Goal: Use online tool/utility: Utilize a website feature to perform a specific function

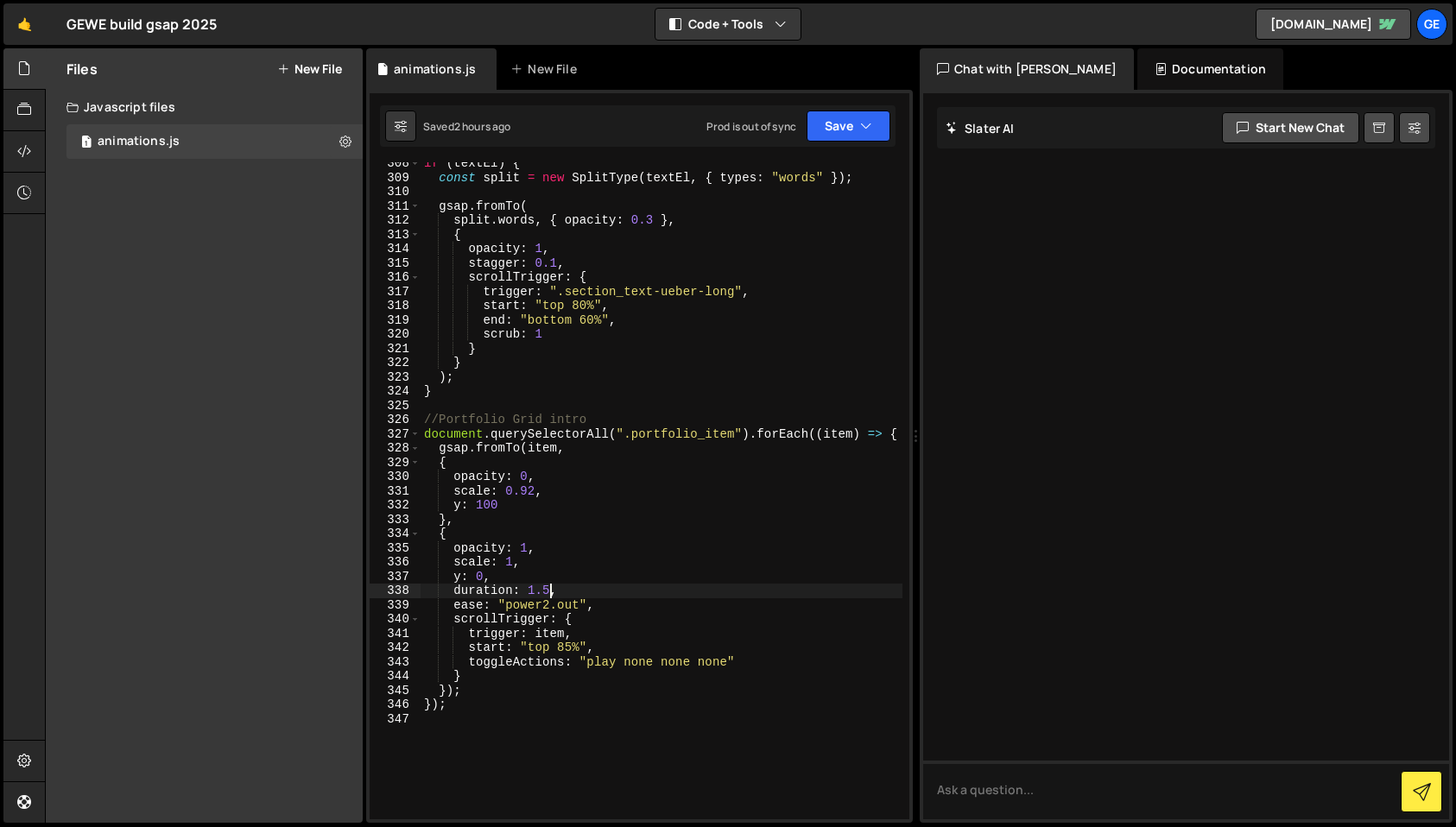
scroll to position [4648, 0]
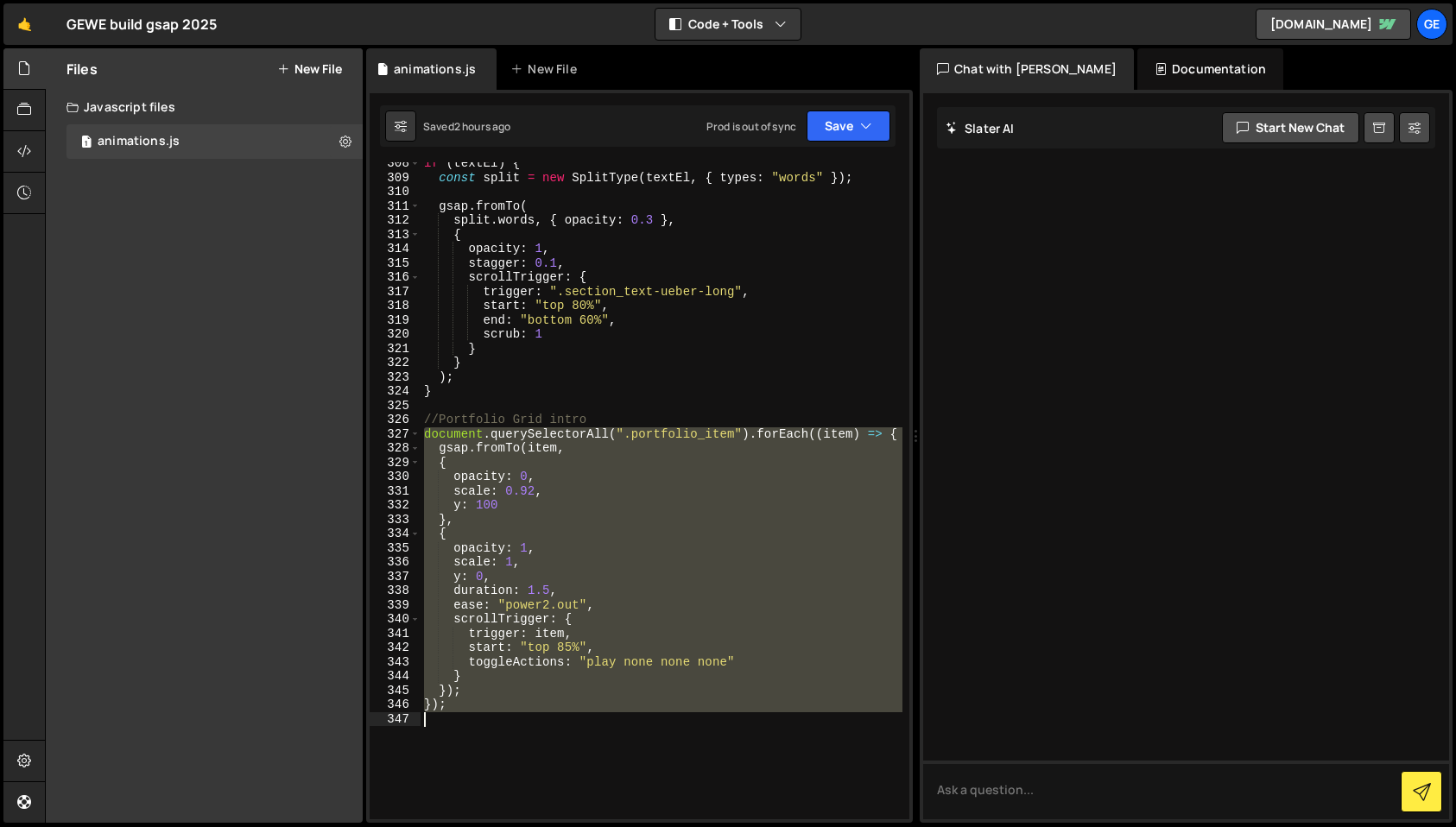
drag, startPoint x: 425, startPoint y: 432, endPoint x: 609, endPoint y: 714, distance: 336.7
click at [609, 714] on div "if ( textEl ) { const split = new SplitType ( textEl , { types : "words" }) ; g…" at bounding box center [661, 498] width 482 height 685
click at [428, 440] on div "if ( textEl ) { const split = new SplitType ( textEl , { types : "words" }) ; g…" at bounding box center [661, 491] width 482 height 656
drag, startPoint x: 426, startPoint y: 436, endPoint x: 487, endPoint y: 701, distance: 271.9
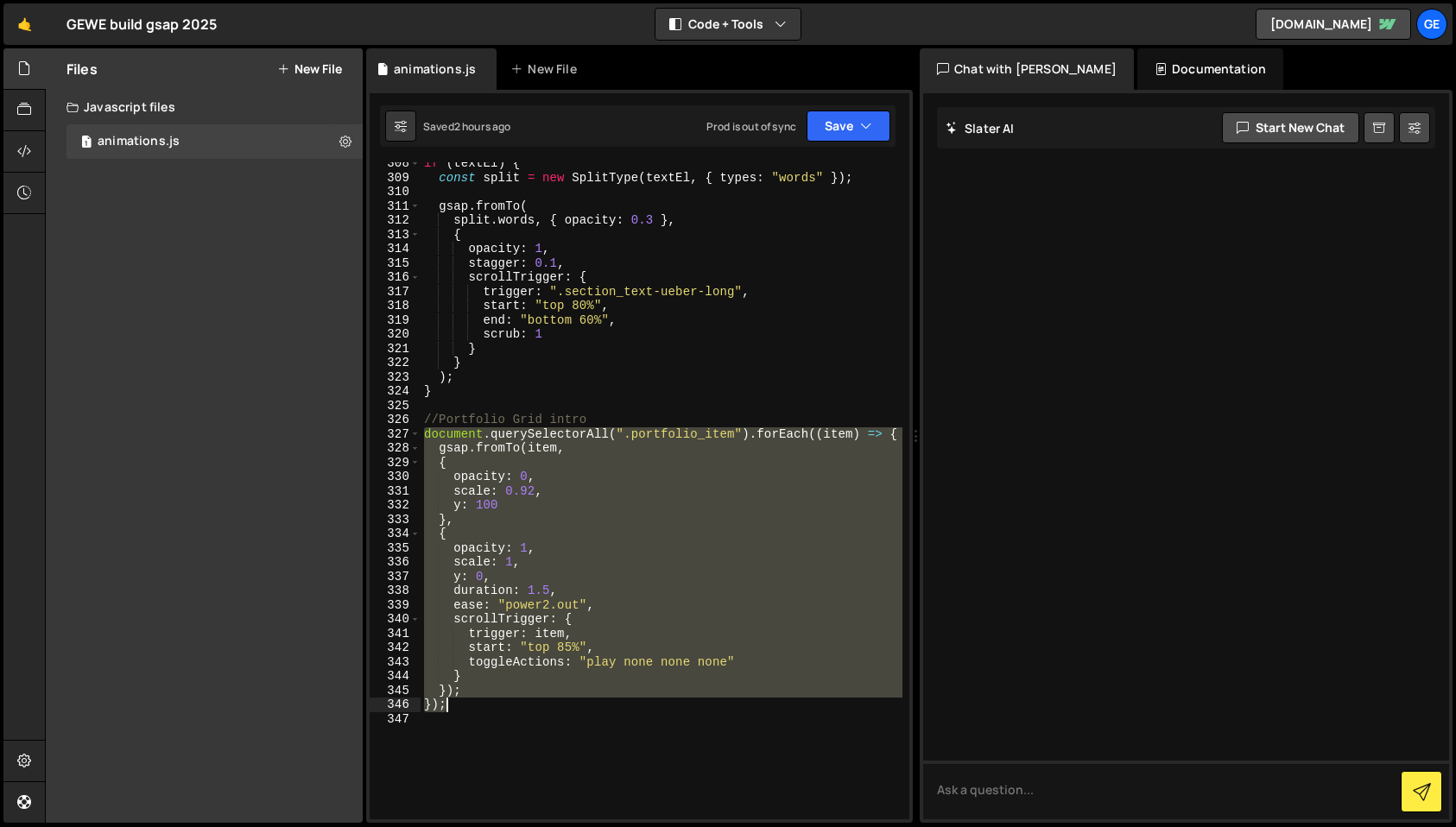
click at [487, 701] on div "if ( textEl ) { const split = new SplitType ( textEl , { types : "words" }) ; g…" at bounding box center [661, 498] width 482 height 685
type textarea "}); });"
paste textarea
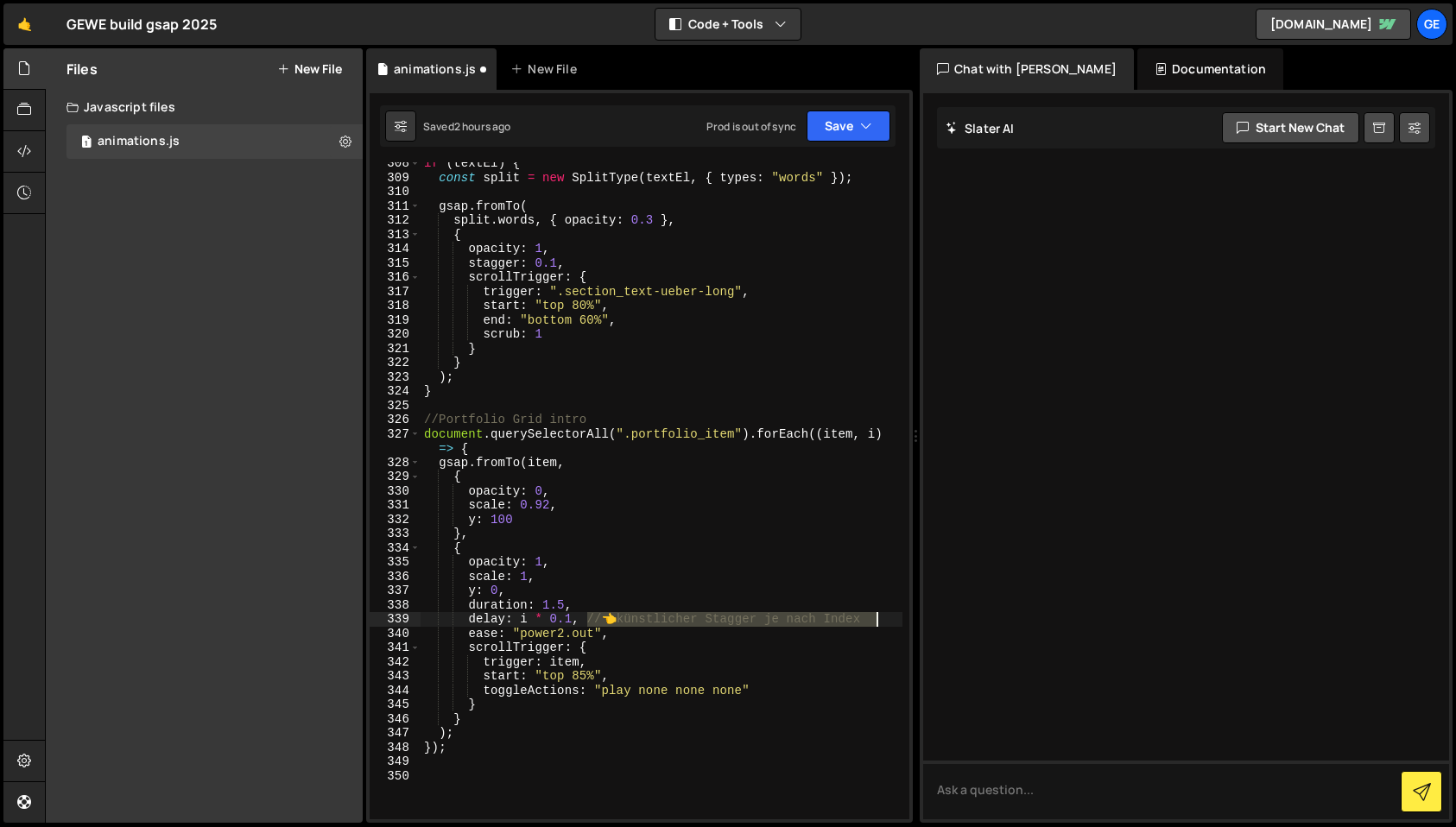
drag, startPoint x: 675, startPoint y: 624, endPoint x: 894, endPoint y: 624, distance: 219.0
click at [891, 623] on div "if ( textEl ) { const split = new SplitType ( textEl , { types : "words" }) ; g…" at bounding box center [661, 498] width 482 height 685
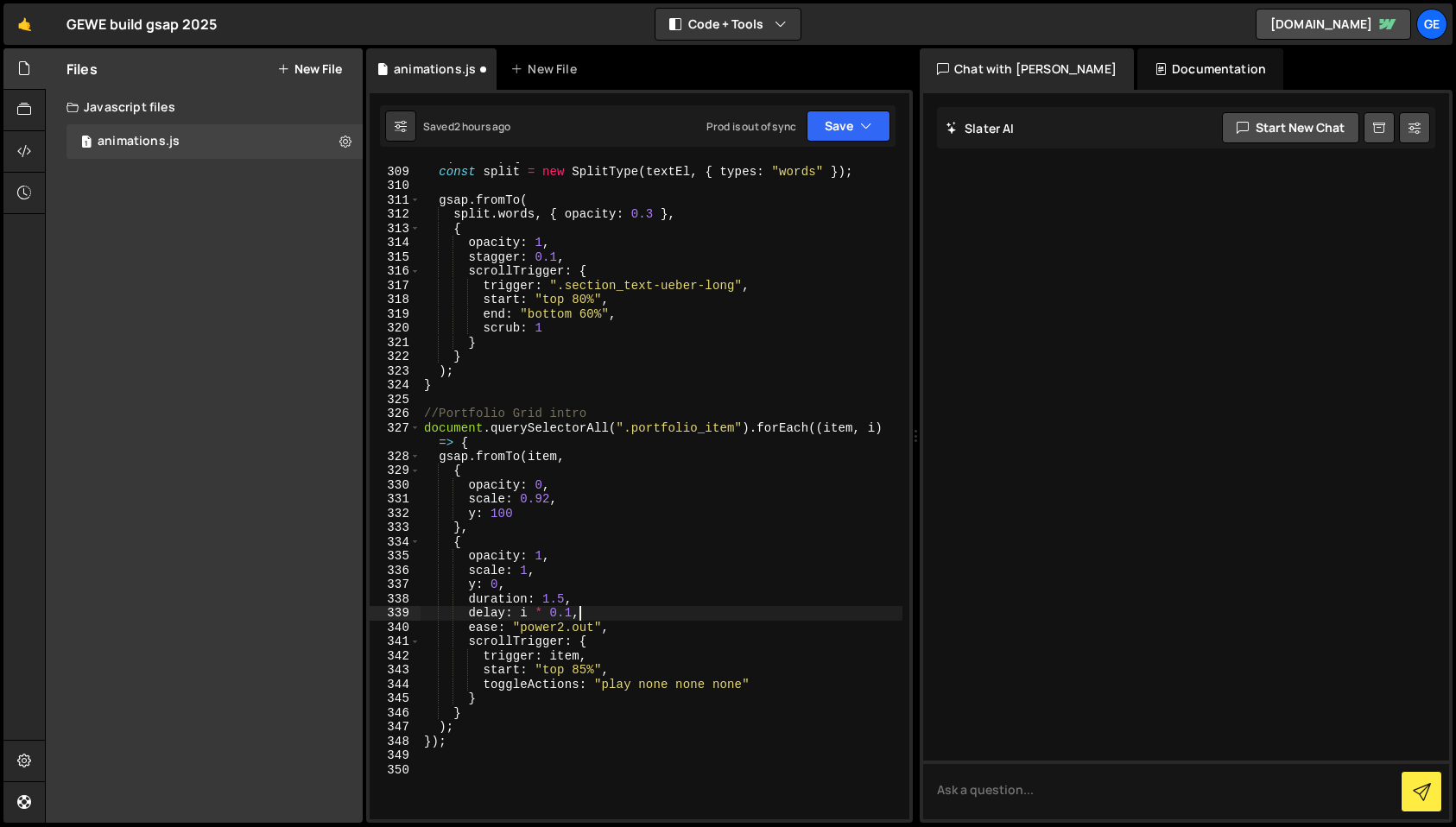
scroll to position [4654, 0]
click at [572, 616] on div "if ( textEl ) { const split = new SplitType ( textEl , { types : "words" }) ; g…" at bounding box center [661, 492] width 482 height 685
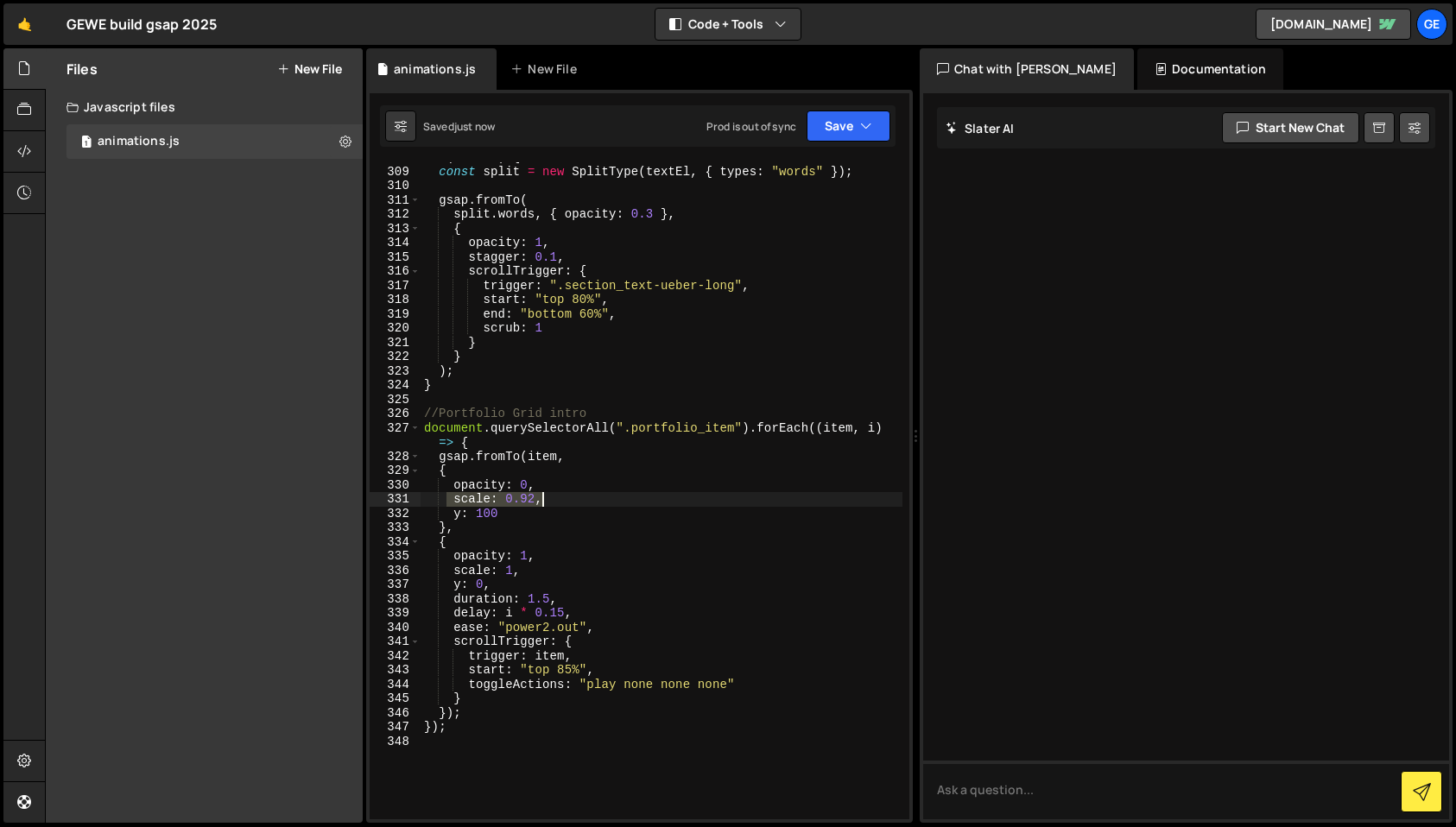
drag, startPoint x: 454, startPoint y: 498, endPoint x: 548, endPoint y: 493, distance: 94.1
click at [548, 493] on div "if ( textEl ) { const split = new SplitType ( textEl , { types : "words" }) ; g…" at bounding box center [661, 492] width 482 height 685
type textarea "scale: 0.92,"
drag, startPoint x: 455, startPoint y: 573, endPoint x: 594, endPoint y: 574, distance: 139.0
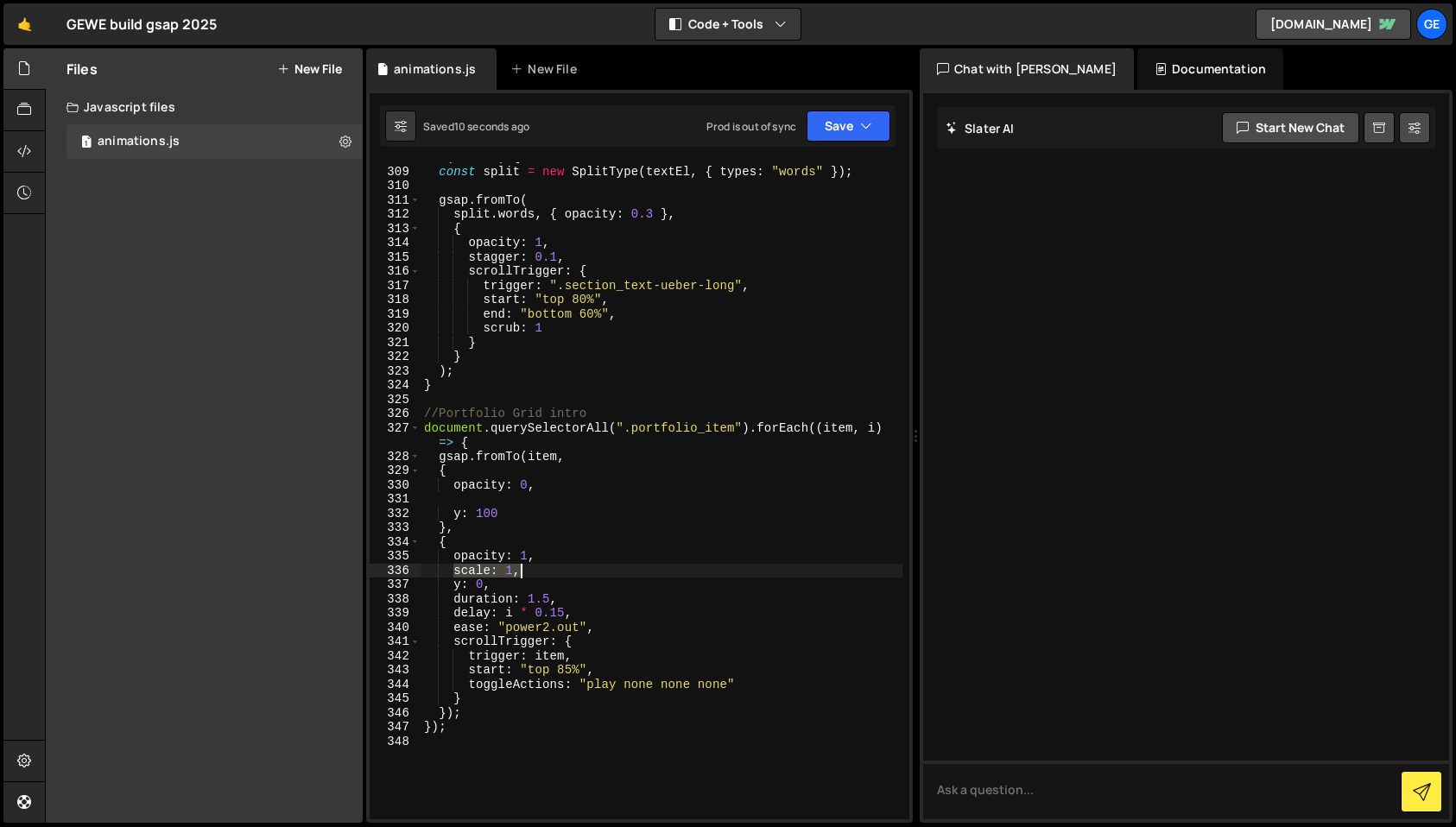
click at [594, 574] on div "if ( textEl ) { const split = new SplitType ( textEl , { types : "words" }) ; g…" at bounding box center [661, 492] width 482 height 685
type textarea "scale: 1,"
drag, startPoint x: 560, startPoint y: 610, endPoint x: 585, endPoint y: 646, distance: 43.8
click at [561, 611] on div "if ( textEl ) { const split = new SplitType ( textEl , { types : "words" }) ; g…" at bounding box center [661, 492] width 482 height 685
click at [550, 601] on div "if ( textEl ) { const split = new SplitType ( textEl , { types : "words" }) ; g…" at bounding box center [661, 492] width 482 height 685
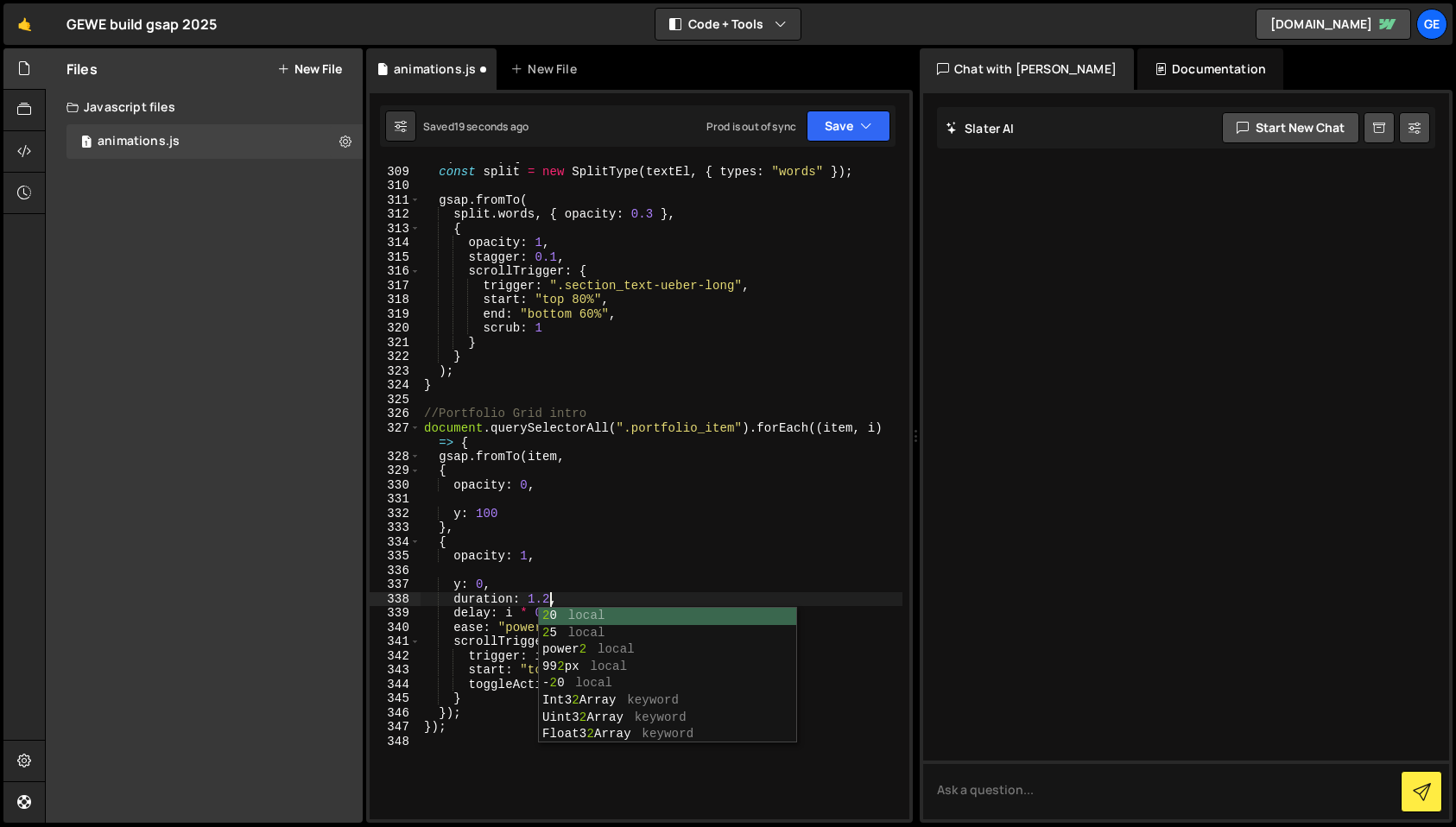
scroll to position [0, 8]
click at [572, 561] on div "if ( textEl ) { const split = new SplitType ( textEl , { types : "words" }) ; g…" at bounding box center [661, 492] width 482 height 685
type textarea "opacity: 1,"
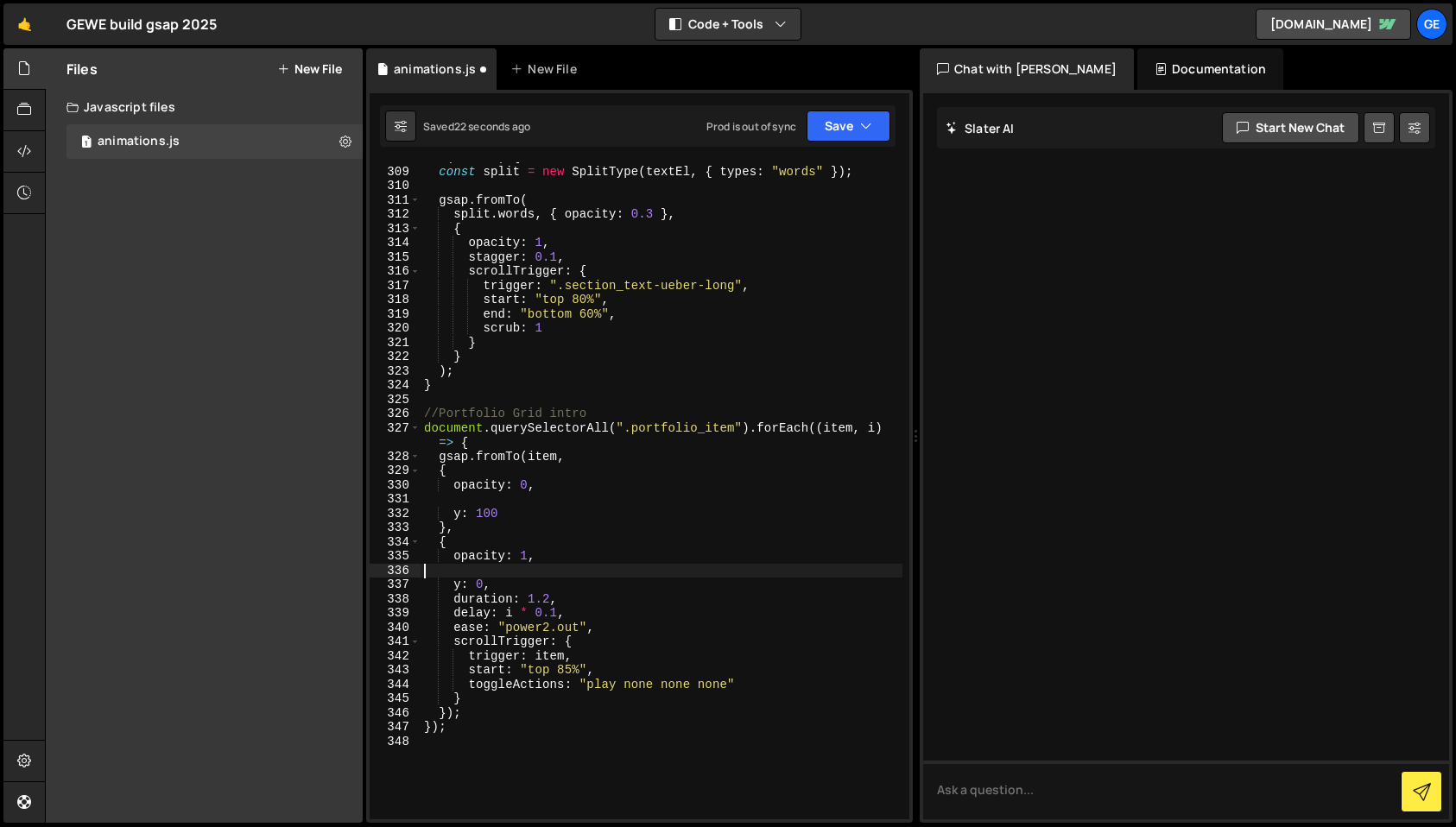
click at [485, 573] on div "if ( textEl ) { const split = new SplitType ( textEl , { types : "words" }) ; g…" at bounding box center [661, 492] width 482 height 685
type textarea "opacity: 1,"
click at [469, 503] on div "if ( textEl ) { const split = new SplitType ( textEl , { types : "words" }) ; g…" at bounding box center [661, 492] width 482 height 685
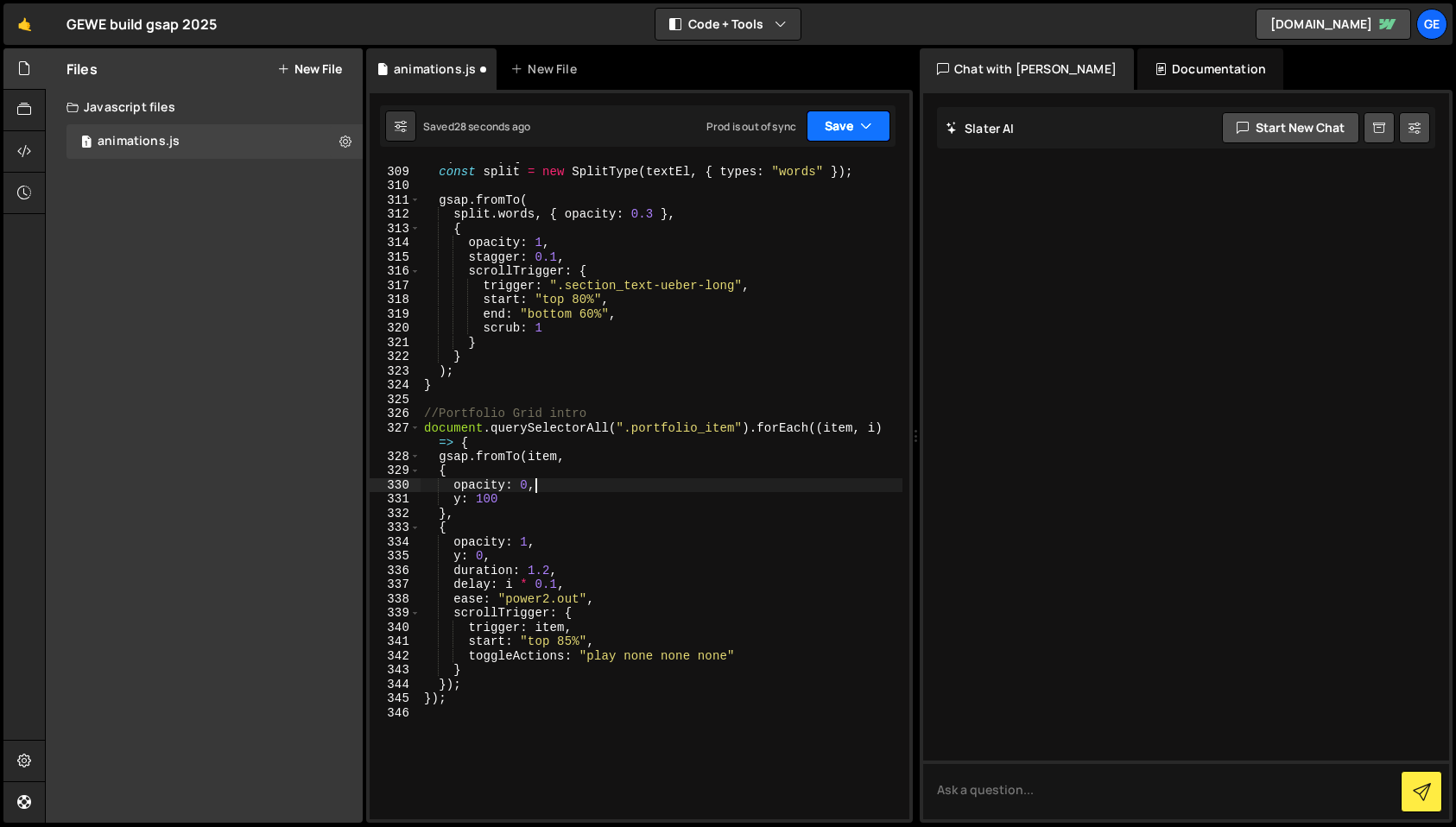
click at [859, 137] on button "Save" at bounding box center [848, 126] width 84 height 31
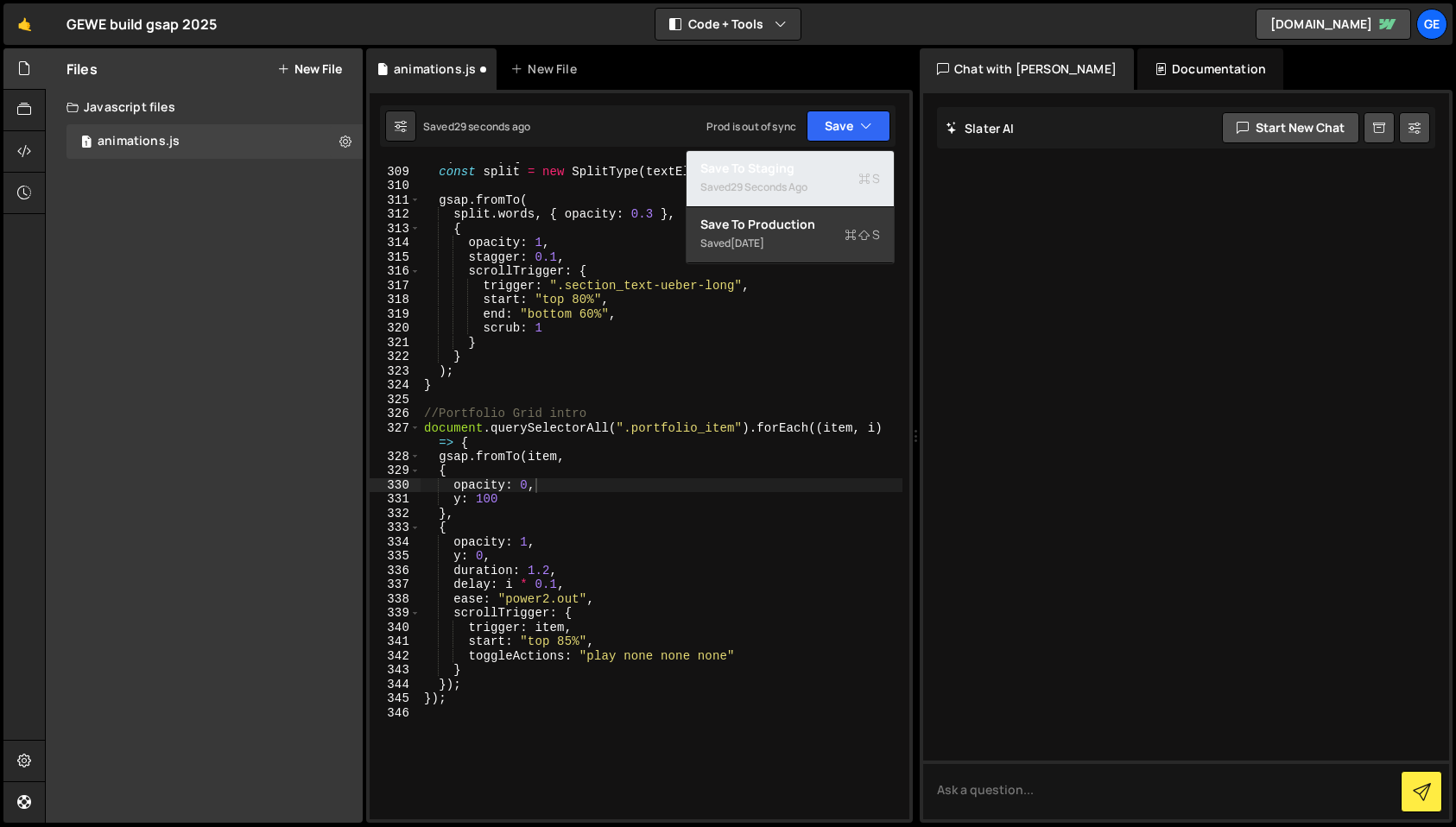
click at [832, 171] on div "Save to Staging S" at bounding box center [790, 168] width 180 height 17
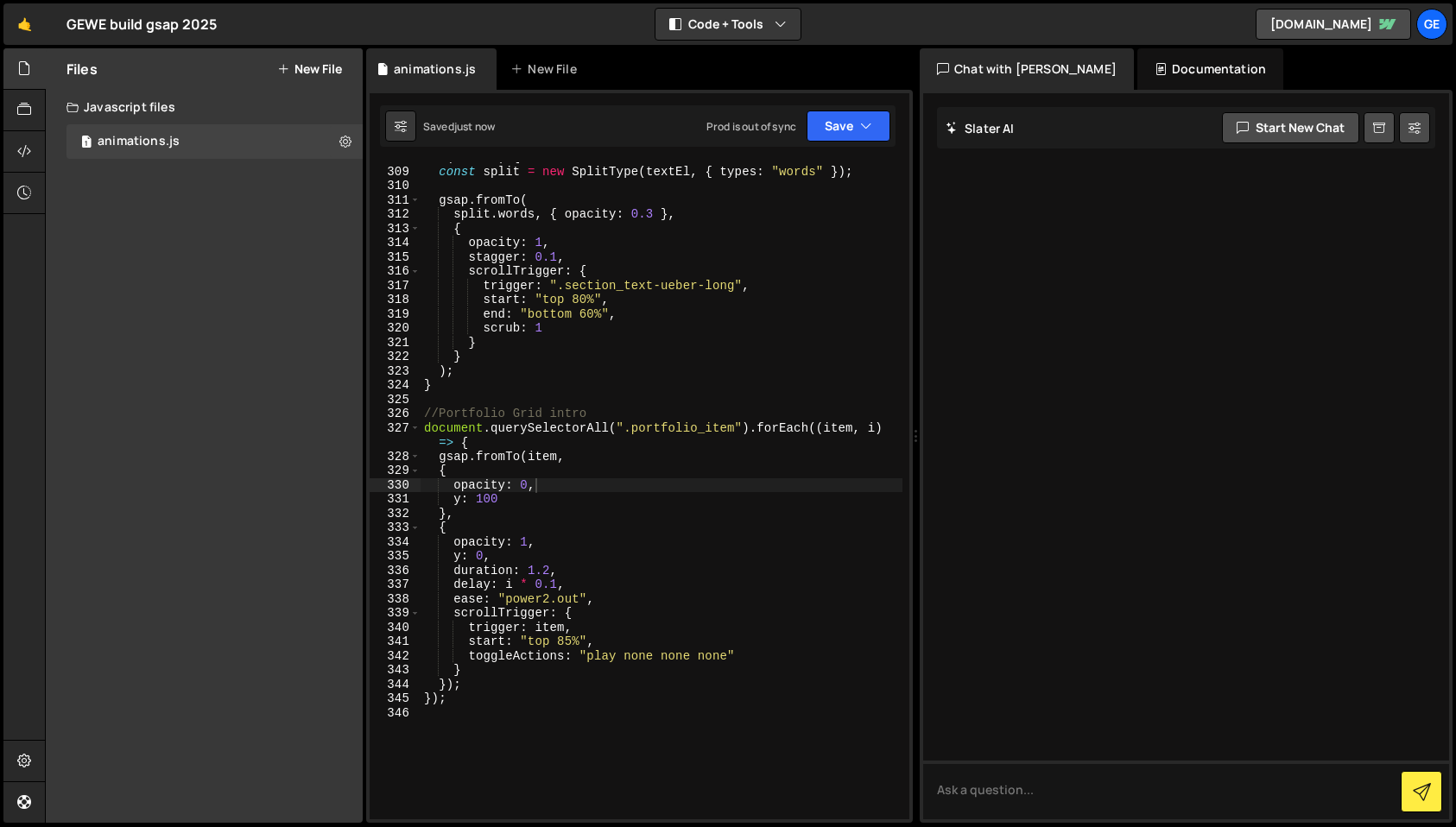
type textarea "toggleActions: "play none none none""
click at [787, 663] on div "if ( textEl ) { const split = new SplitType ( textEl , { types : "words" }) ; g…" at bounding box center [661, 492] width 482 height 685
click at [519, 676] on div "if ( textEl ) { const split = new SplitType ( textEl , { types : "words" }) ; g…" at bounding box center [661, 492] width 482 height 685
click at [569, 667] on div "if ( textEl ) { const split = new SplitType ( textEl , { types : "words" }) ; g…" at bounding box center [661, 492] width 482 height 685
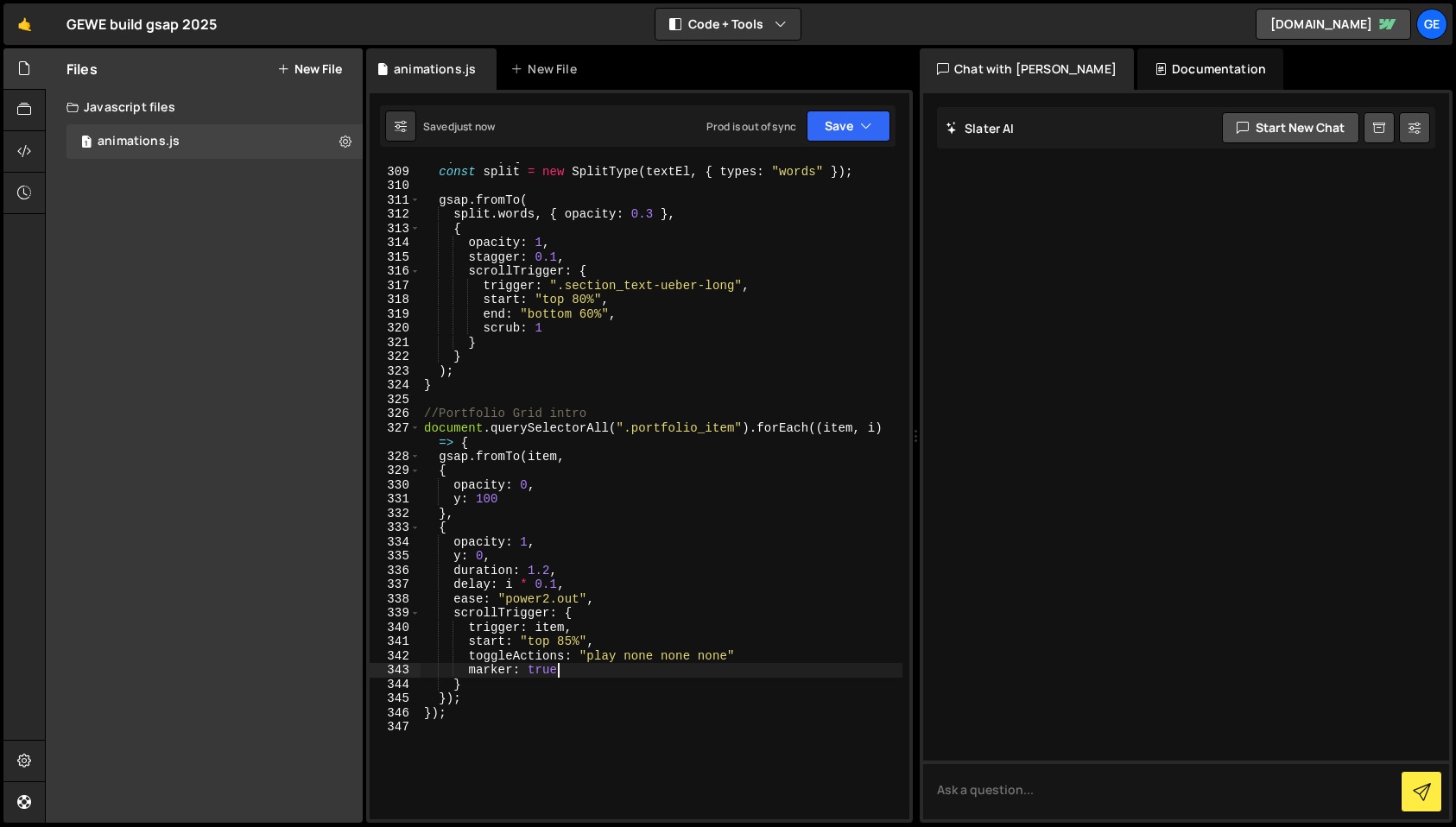
click at [572, 673] on div "if ( textEl ) { const split = new SplitType ( textEl , { types : "words" }) ; g…" at bounding box center [661, 492] width 482 height 685
click at [734, 659] on div "if ( textEl ) { const split = new SplitType ( textEl , { types : "words" }) ; g…" at bounding box center [661, 492] width 482 height 685
click at [511, 672] on div "if ( textEl ) { const split = new SplitType ( textEl , { types : "words" }) ; g…" at bounding box center [661, 492] width 482 height 685
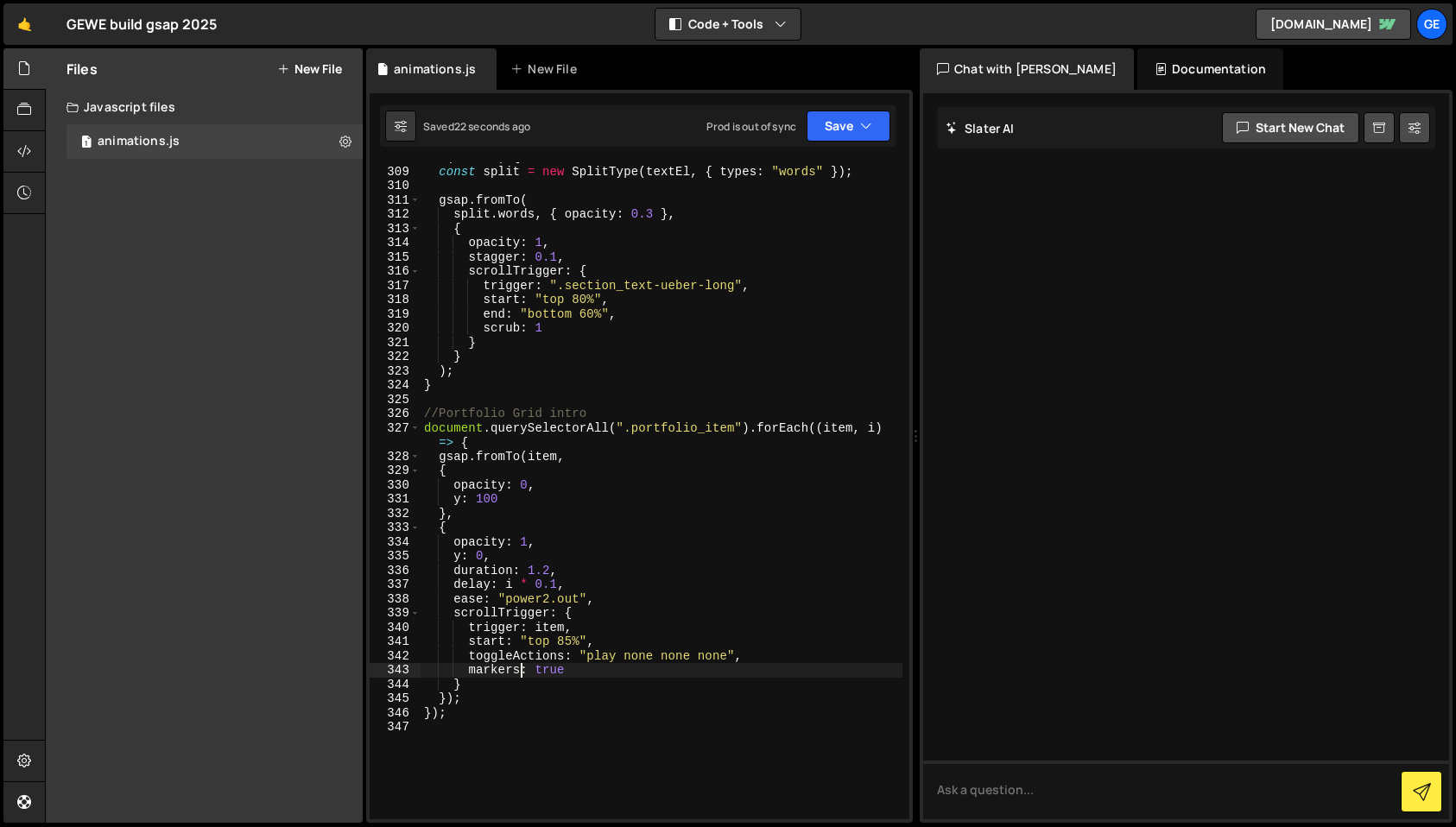
click at [571, 642] on div "if ( textEl ) { const split = new SplitType ( textEl , { types : "words" }) ; g…" at bounding box center [661, 492] width 482 height 685
click at [629, 672] on div "if ( textEl ) { const split = new SplitType ( textEl , { types : "words" }) ; g…" at bounding box center [661, 492] width 482 height 685
type textarea "markers: true"
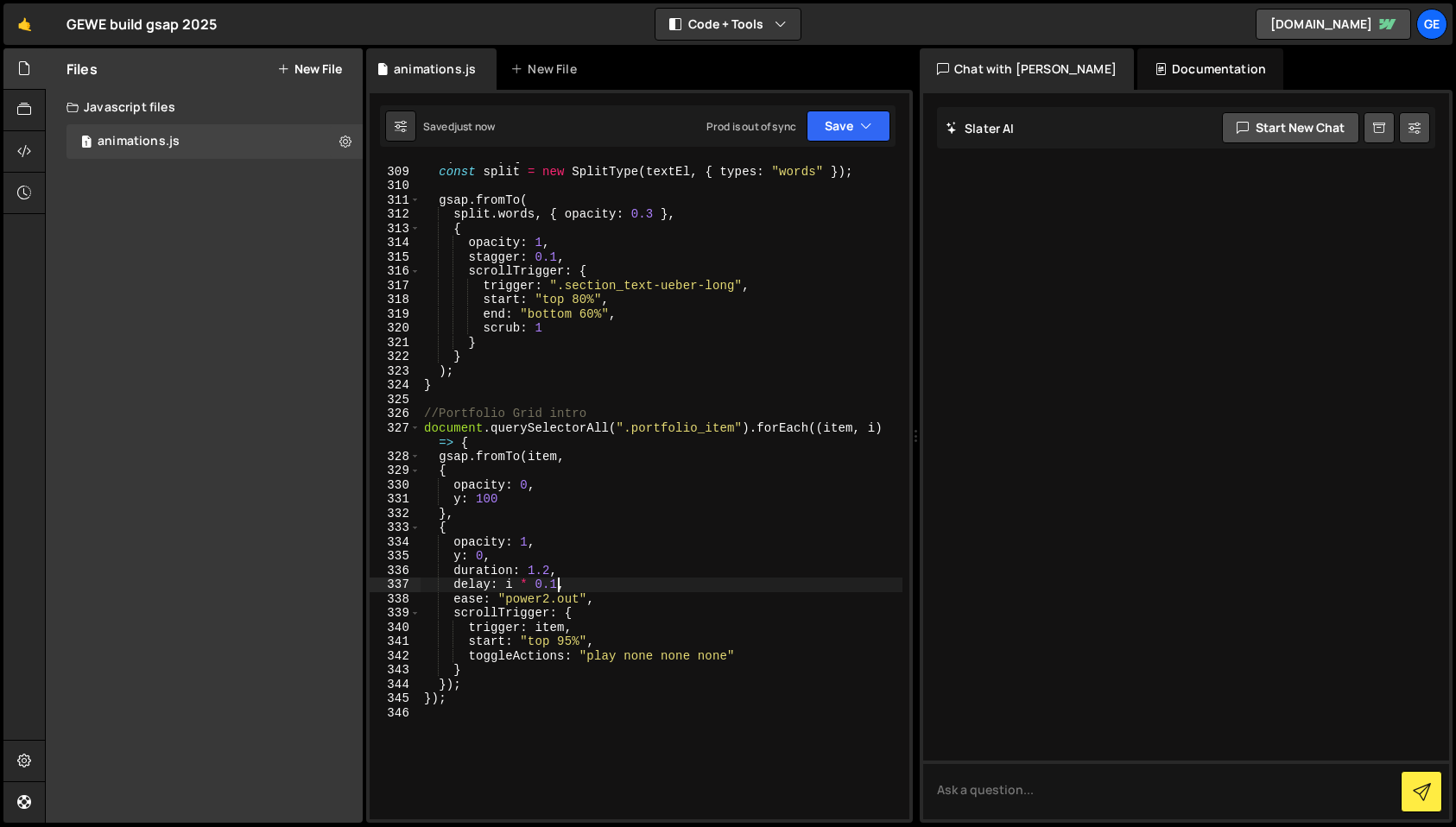
drag, startPoint x: 556, startPoint y: 584, endPoint x: 564, endPoint y: 598, distance: 16.1
click at [556, 585] on div "if ( textEl ) { const split = new SplitType ( textEl , { types : "words" }) ; g…" at bounding box center [661, 492] width 482 height 685
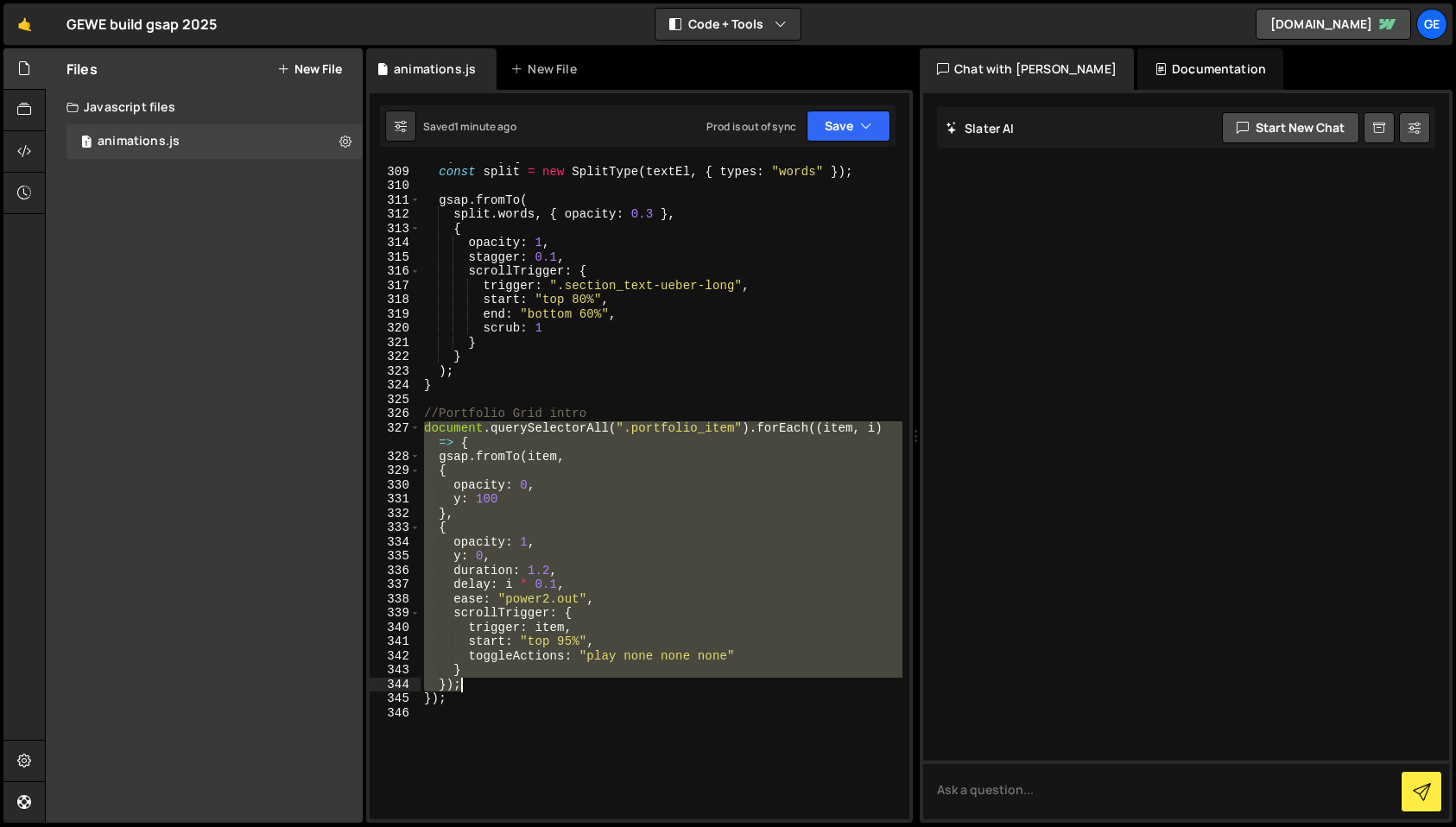
drag, startPoint x: 450, startPoint y: 472, endPoint x: 492, endPoint y: 700, distance: 231.8
click at [492, 700] on div "if ( textEl ) { const split = new SplitType ( textEl , { types : "words" }) ; g…" at bounding box center [661, 492] width 482 height 685
type textarea "}); });"
paste textarea
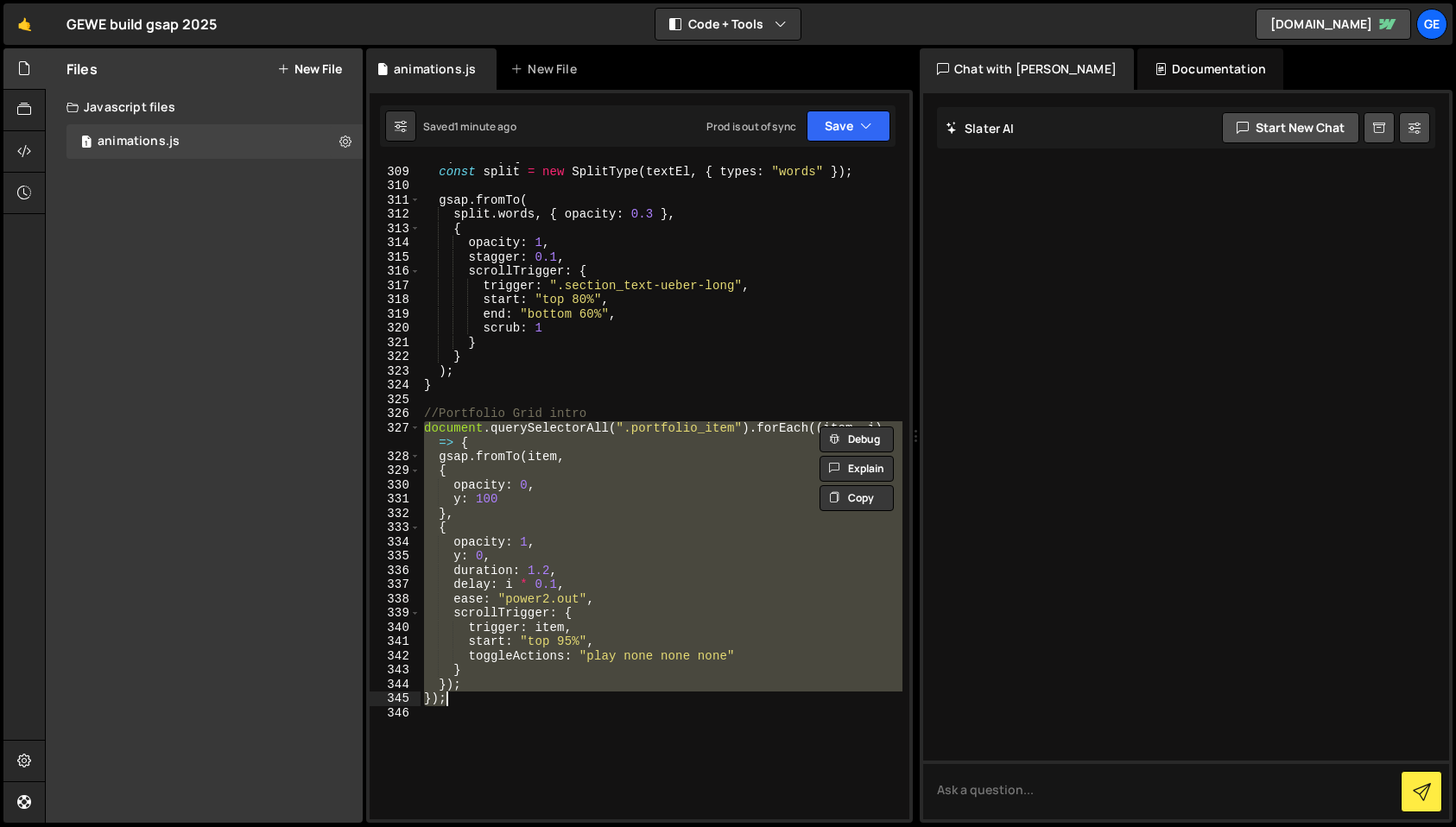
scroll to position [0, 0]
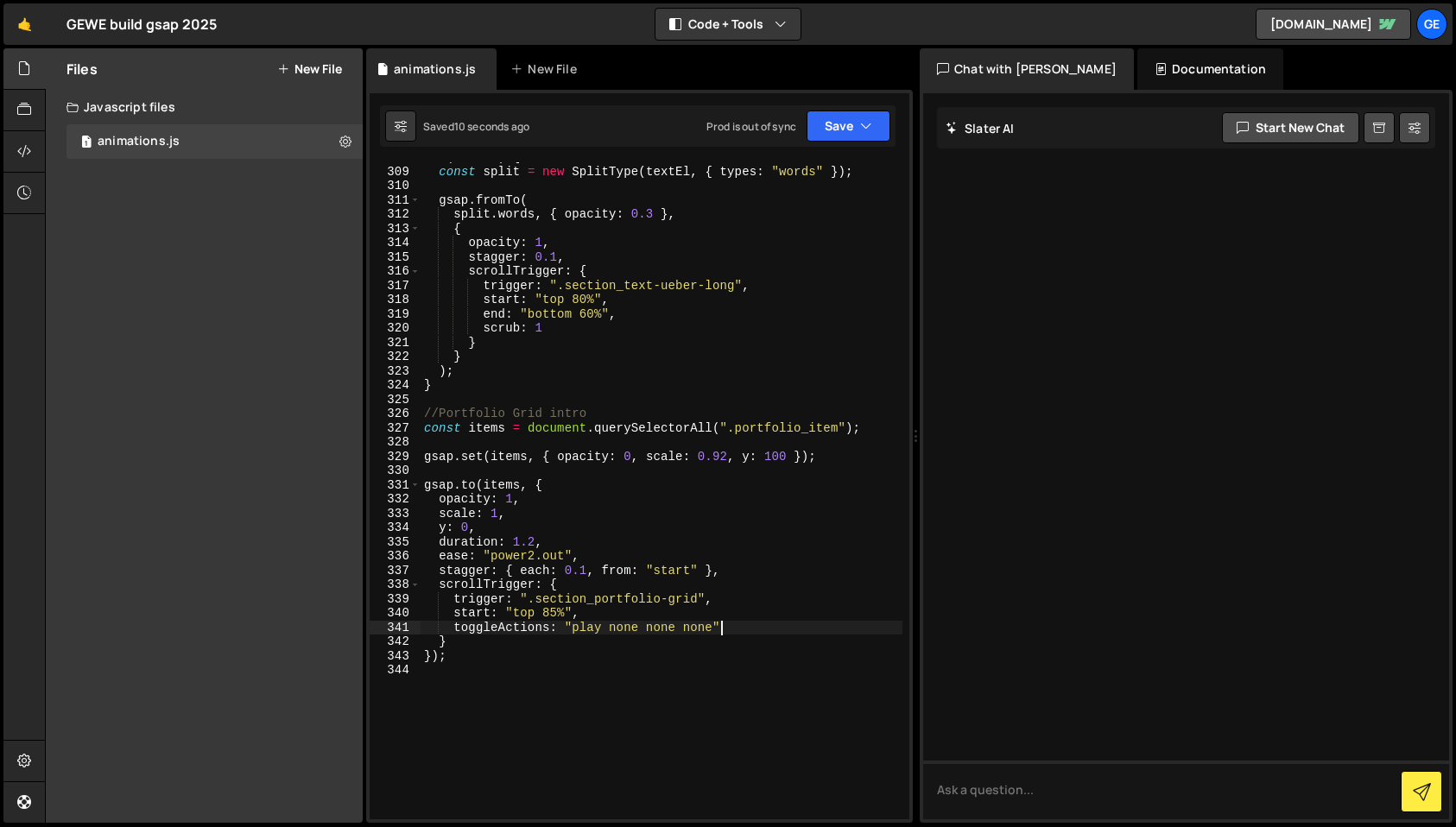
click at [733, 621] on div "if ( textEl ) { const split = new SplitType ( textEl , { types : "words" }) ; g…" at bounding box center [661, 492] width 482 height 685
type textarea "toggleActions: "play none none none","
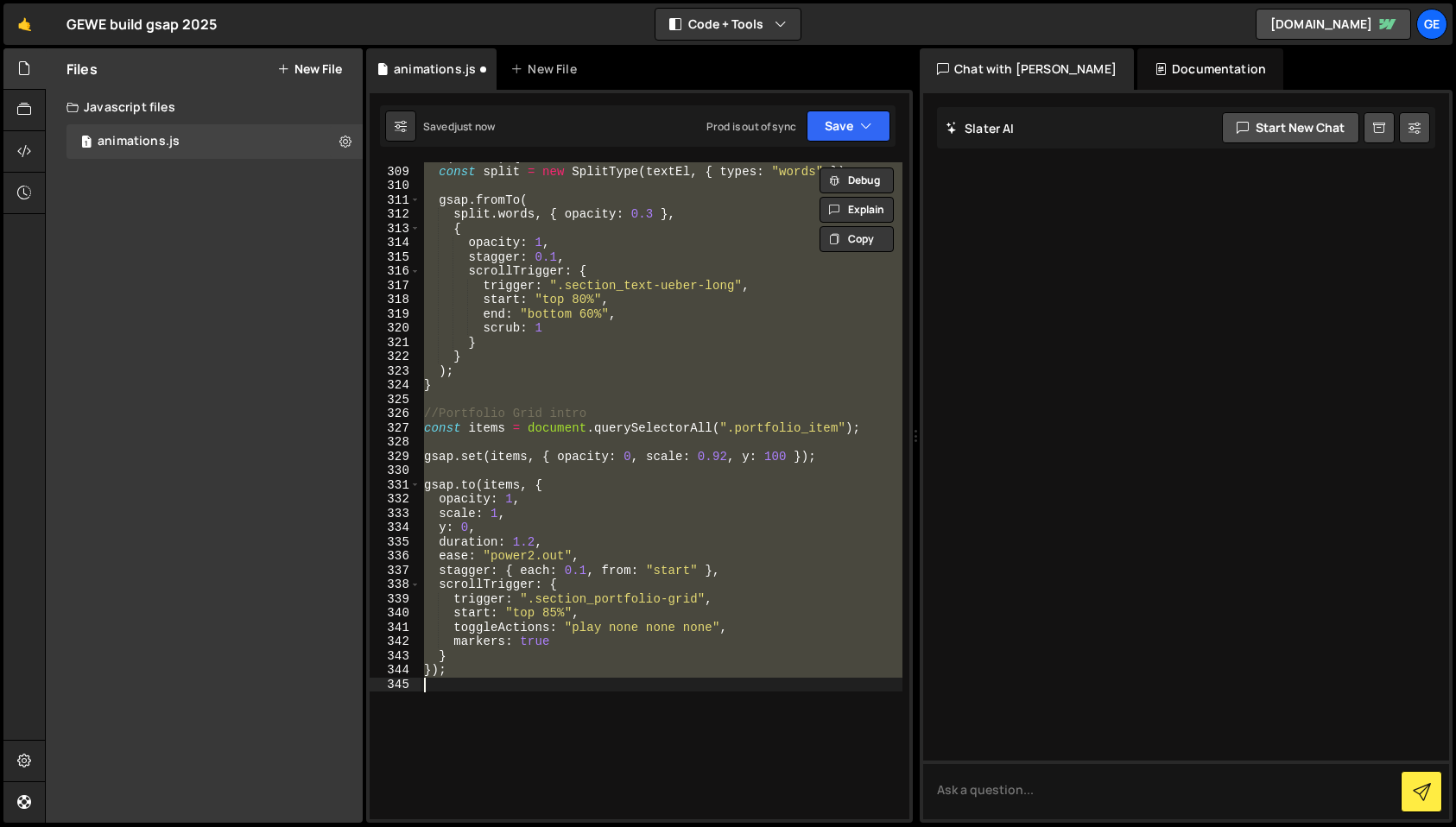
scroll to position [0, 1]
click at [543, 598] on div "if ( textEl ) { const split = new SplitType ( textEl , { types : "words" }) ; g…" at bounding box center [661, 491] width 482 height 656
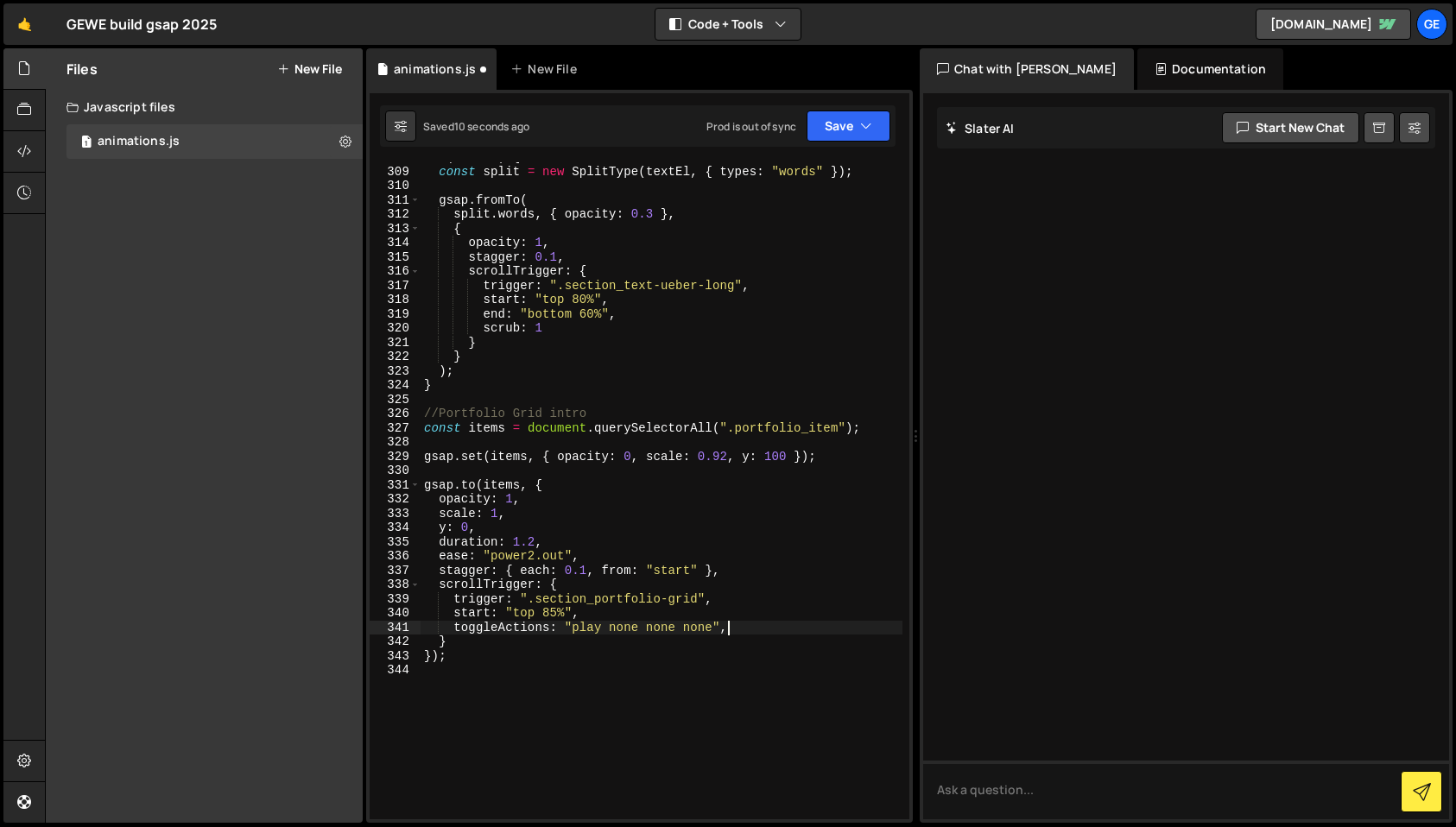
type textarea "toggleActions: "play none none none""
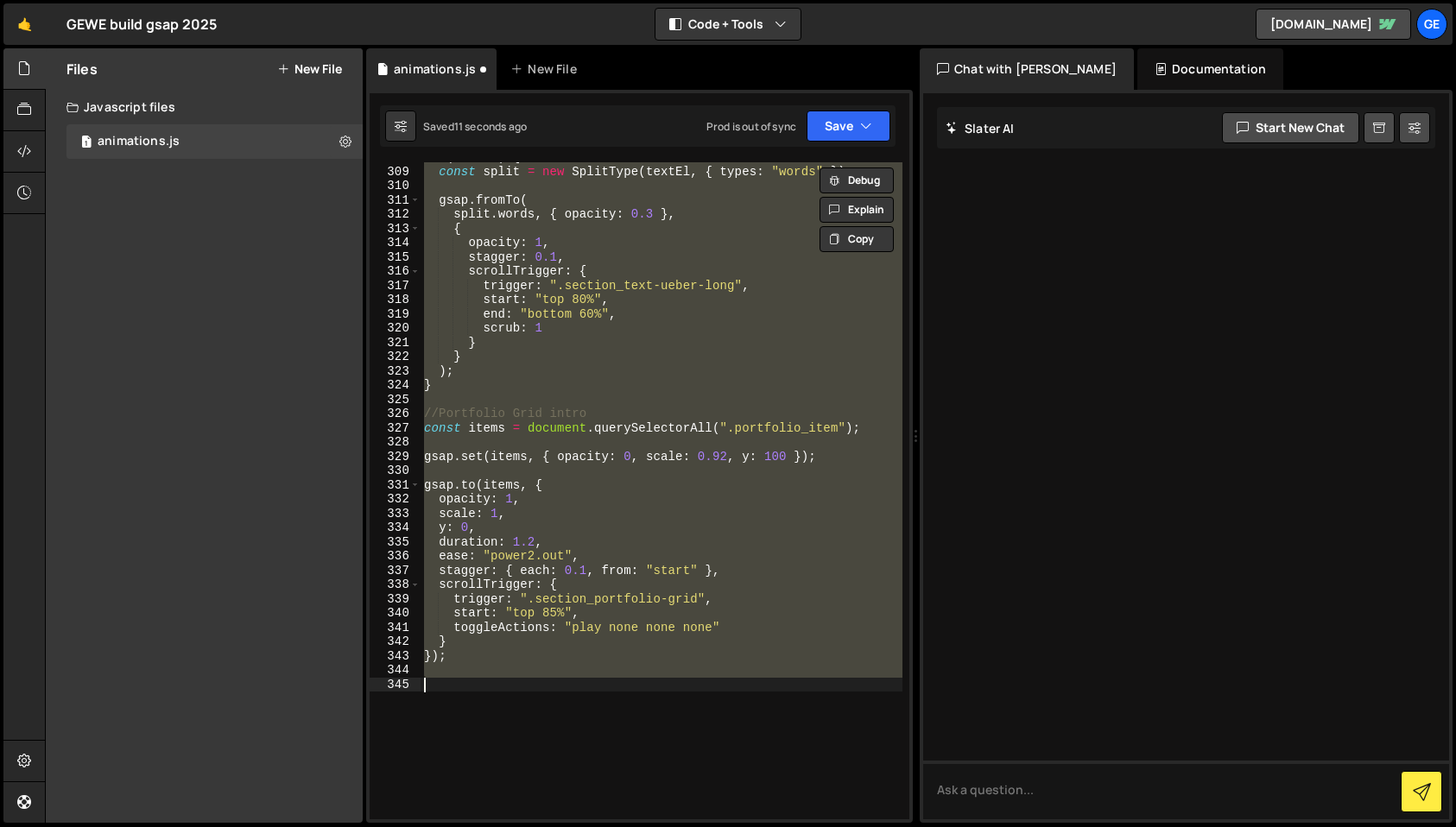
scroll to position [0, 0]
type textarea "}); });"
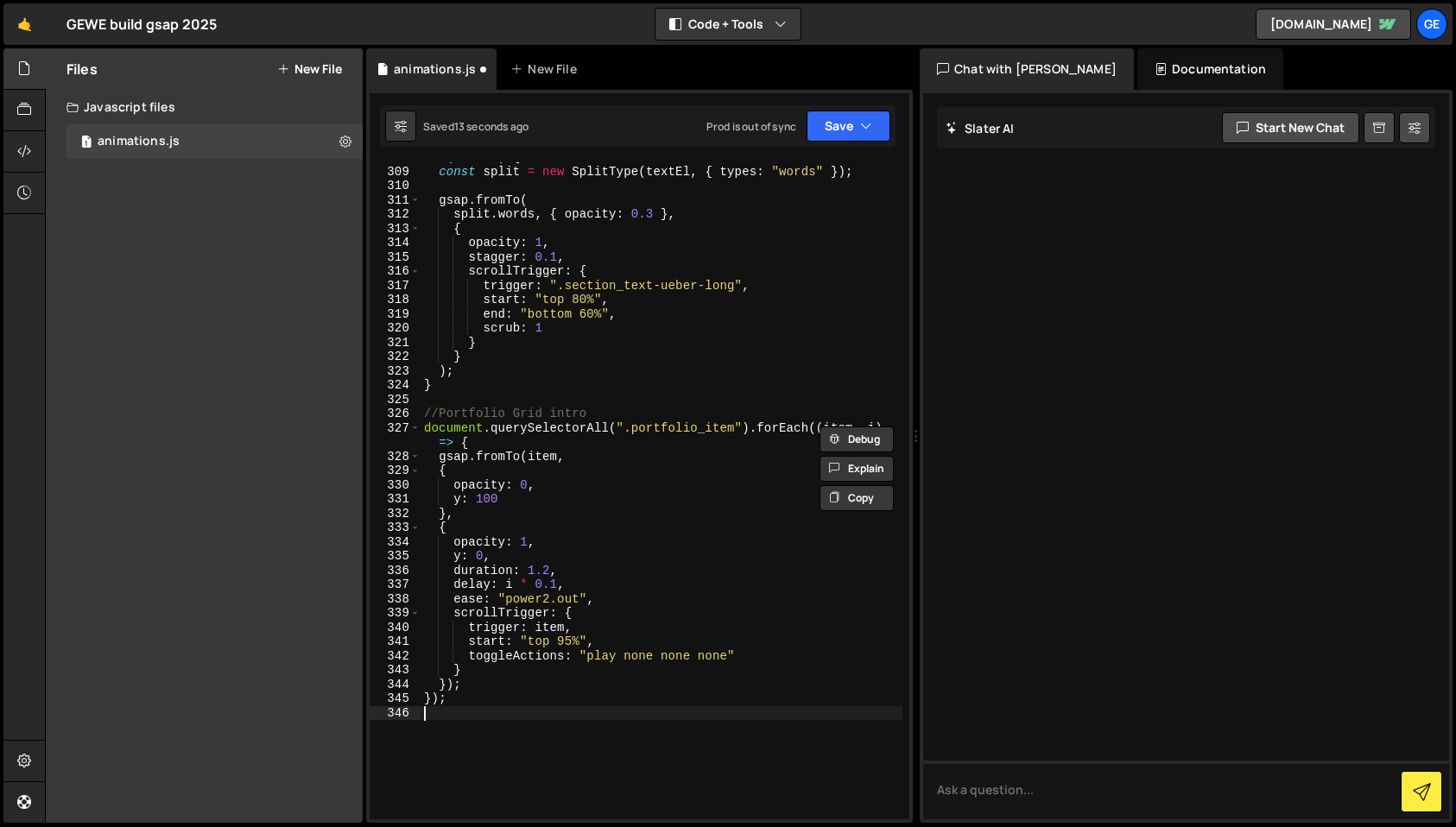
click at [596, 709] on div "if ( textEl ) { const split = new SplitType ( textEl , { types : "words" }) ; g…" at bounding box center [661, 492] width 482 height 685
click at [671, 657] on div "if ( textEl ) { const split = new SplitType ( textEl , { types : "words" }) ; g…" at bounding box center [661, 492] width 482 height 685
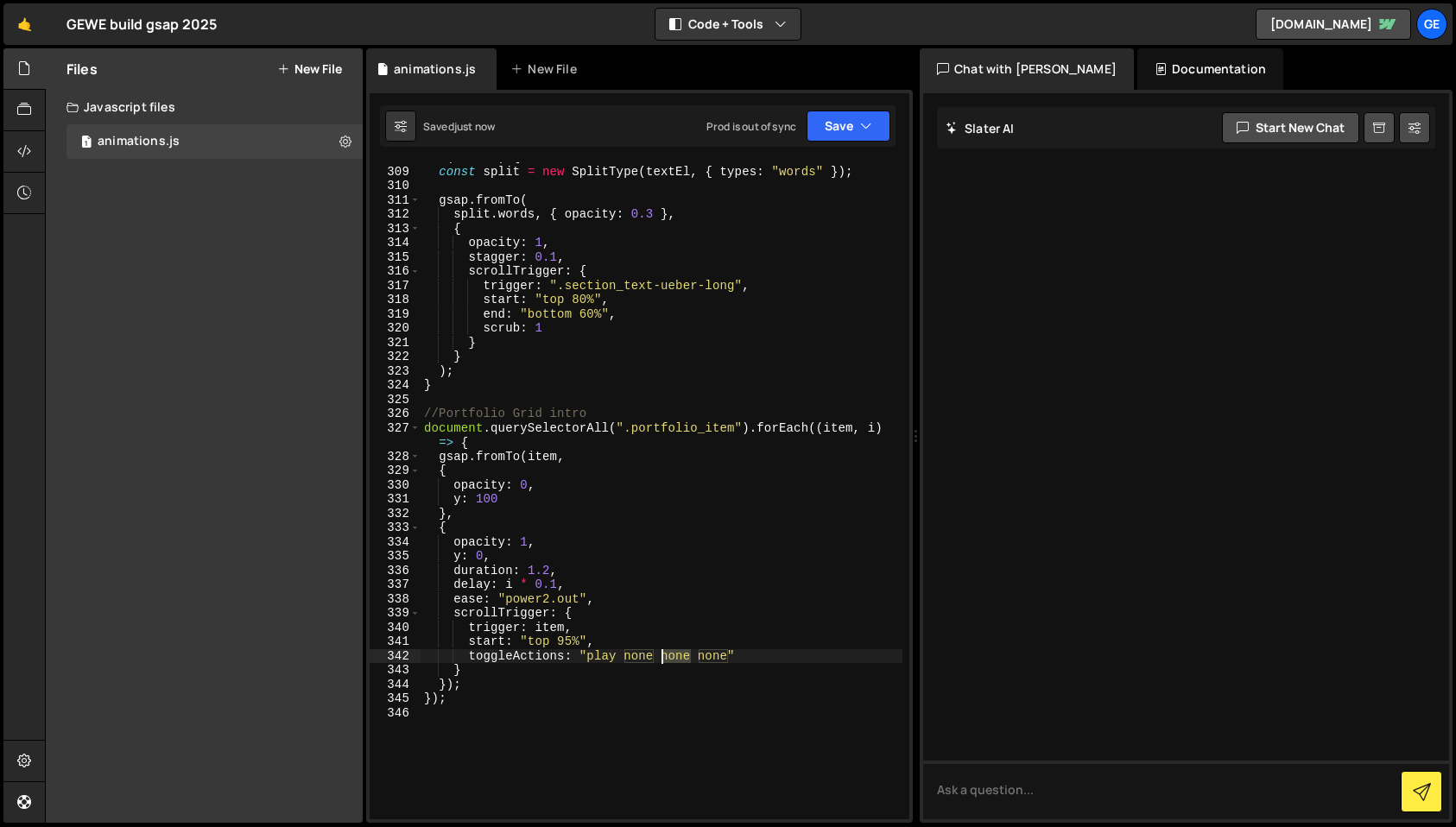
click at [671, 657] on div "if ( textEl ) { const split = new SplitType ( textEl , { types : "words" }) ; g…" at bounding box center [661, 492] width 482 height 685
click at [674, 657] on div "if ( textEl ) { const split = new SplitType ( textEl , { types : "words" }) ; g…" at bounding box center [661, 492] width 482 height 685
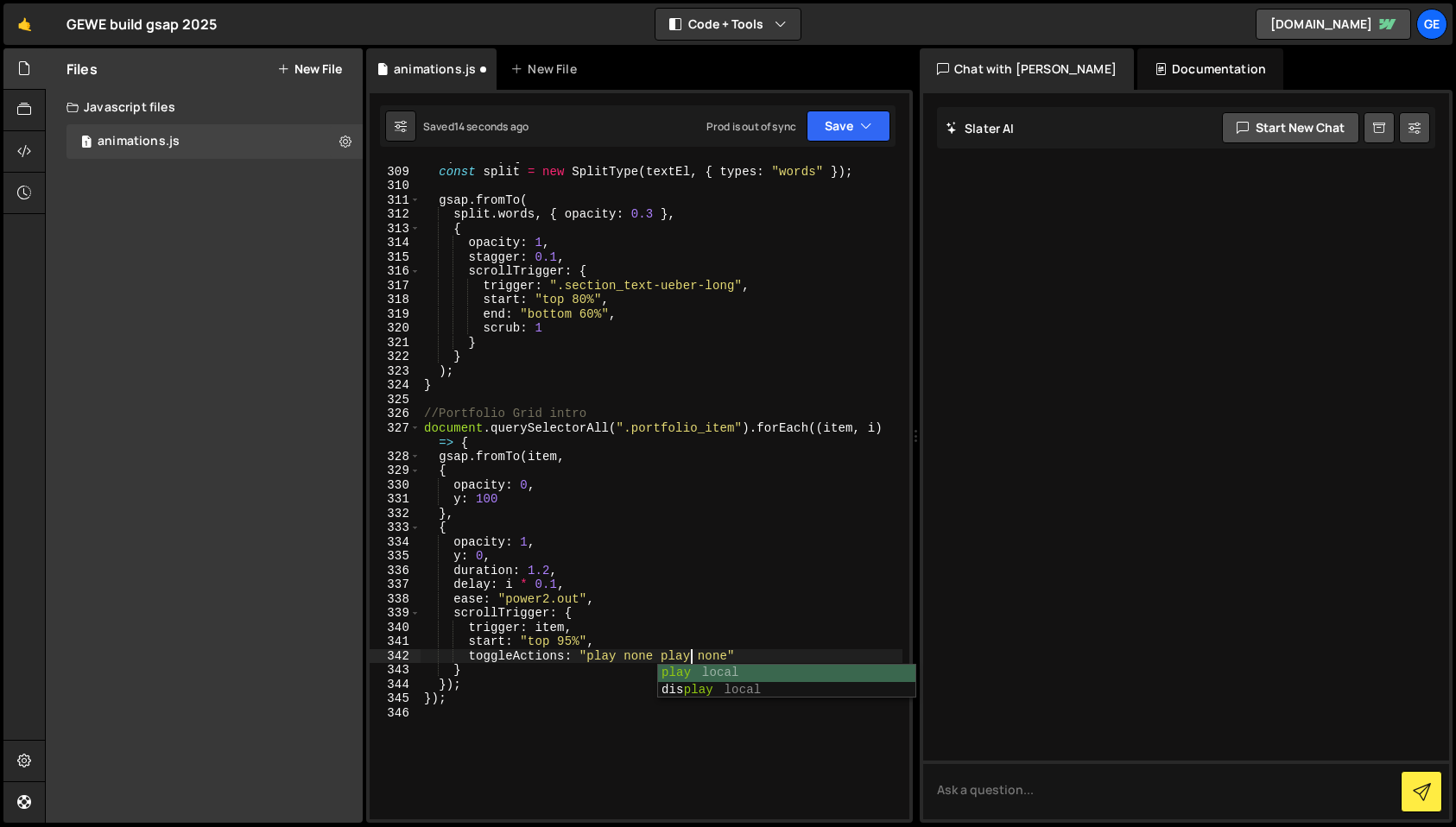
click at [700, 625] on div "if ( textEl ) { const split = new SplitType ( textEl , { types : "words" }) ; g…" at bounding box center [661, 492] width 482 height 685
click at [530, 652] on div "if ( textEl ) { const split = new SplitType ( textEl , { types : "words" }) ; g…" at bounding box center [661, 492] width 482 height 685
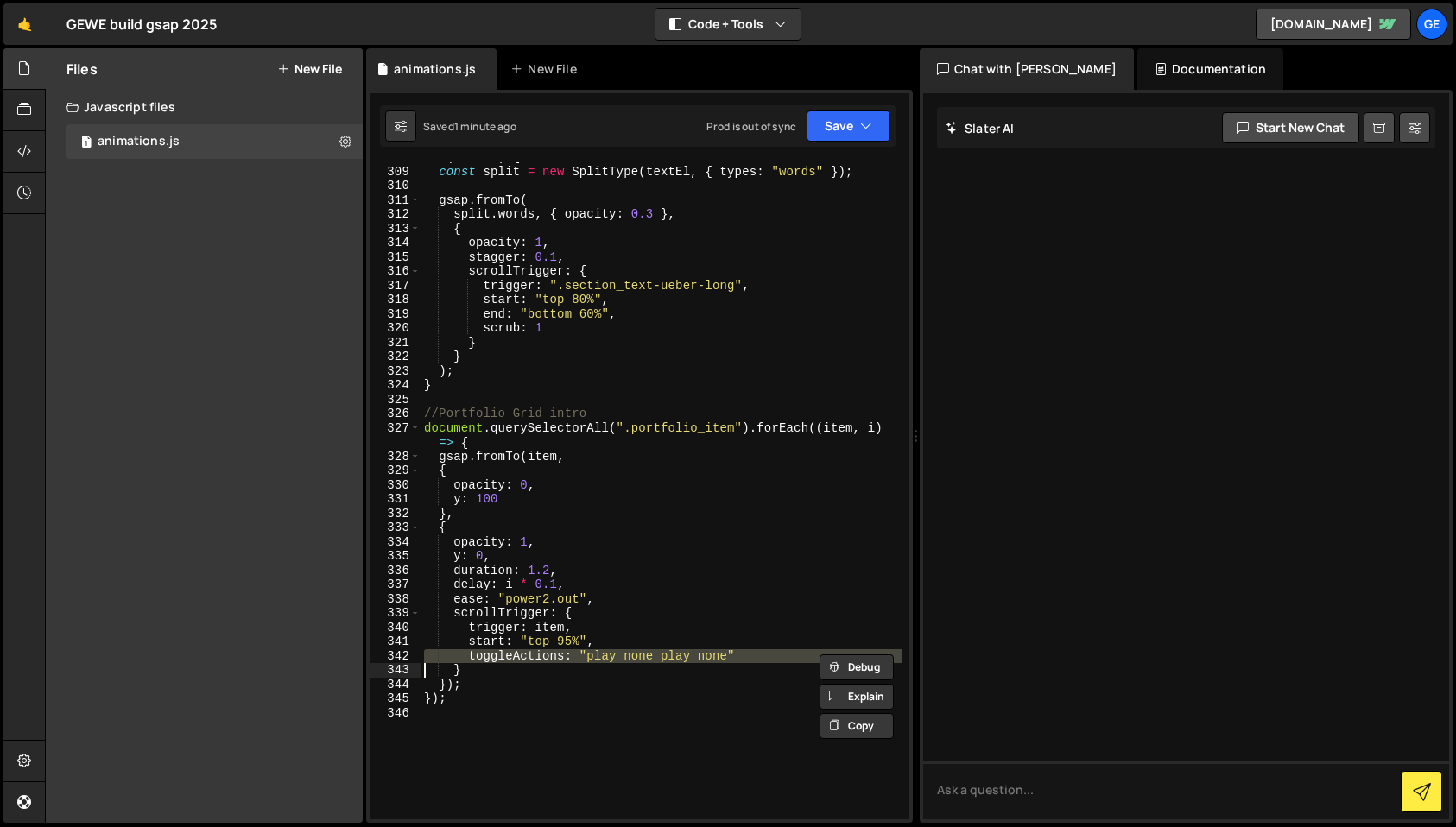
click at [637, 655] on div "if ( textEl ) { const split = new SplitType ( textEl , { types : "words" }) ; g…" at bounding box center [661, 491] width 482 height 656
click at [637, 655] on div "if ( textEl ) { const split = new SplitType ( textEl , { types : "words" }) ; g…" at bounding box center [661, 492] width 482 height 685
click at [679, 656] on div "if ( textEl ) { const split = new SplitType ( textEl , { types : "words" }) ; g…" at bounding box center [661, 492] width 482 height 685
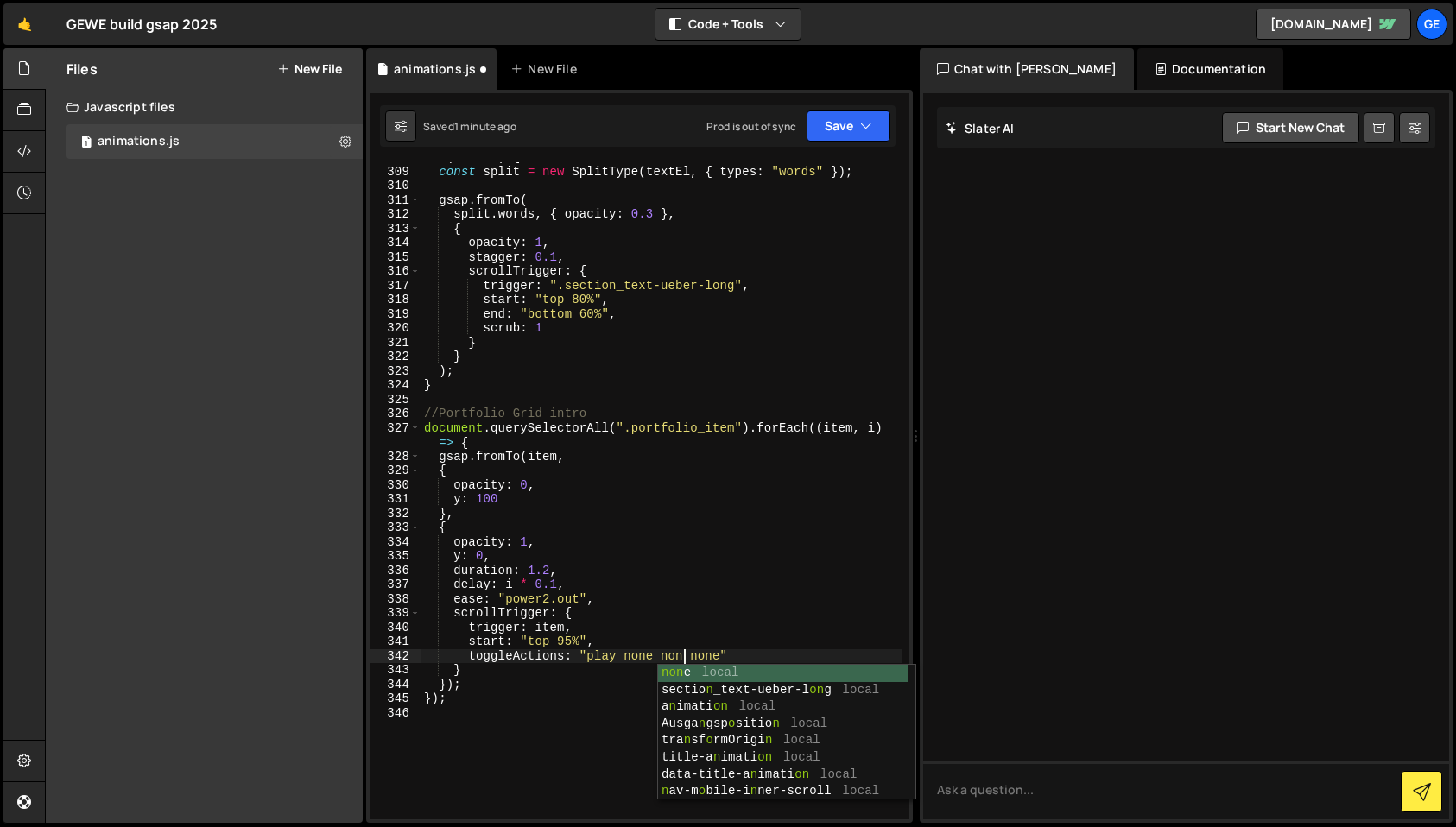
scroll to position [0, 18]
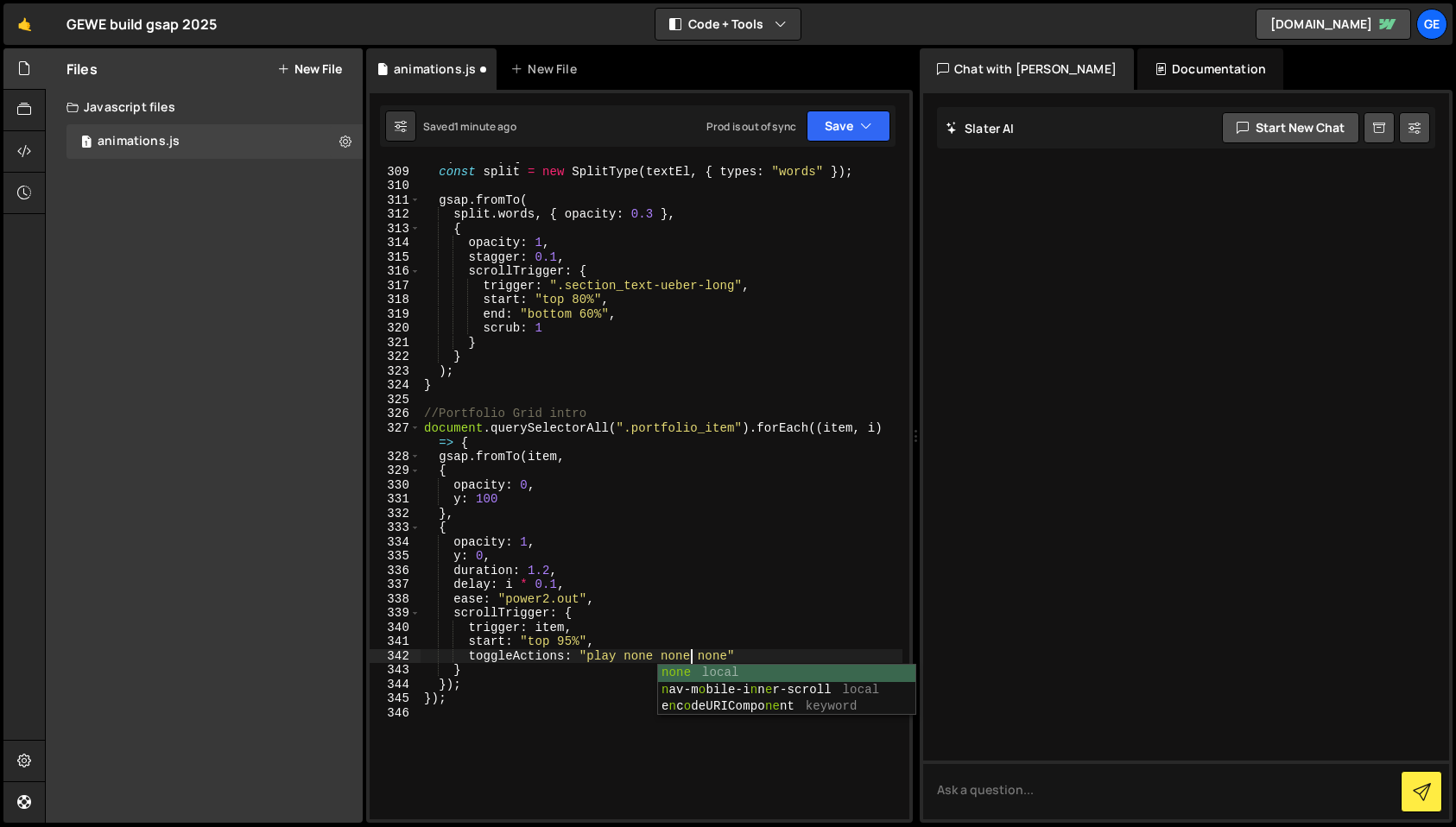
click at [640, 653] on div "if ( textEl ) { const split = new SplitType ( textEl , { types : "words" }) ; g…" at bounding box center [661, 492] width 482 height 685
click at [643, 653] on div "if ( textEl ) { const split = new SplitType ( textEl , { types : "words" }) ; g…" at bounding box center [661, 492] width 482 height 685
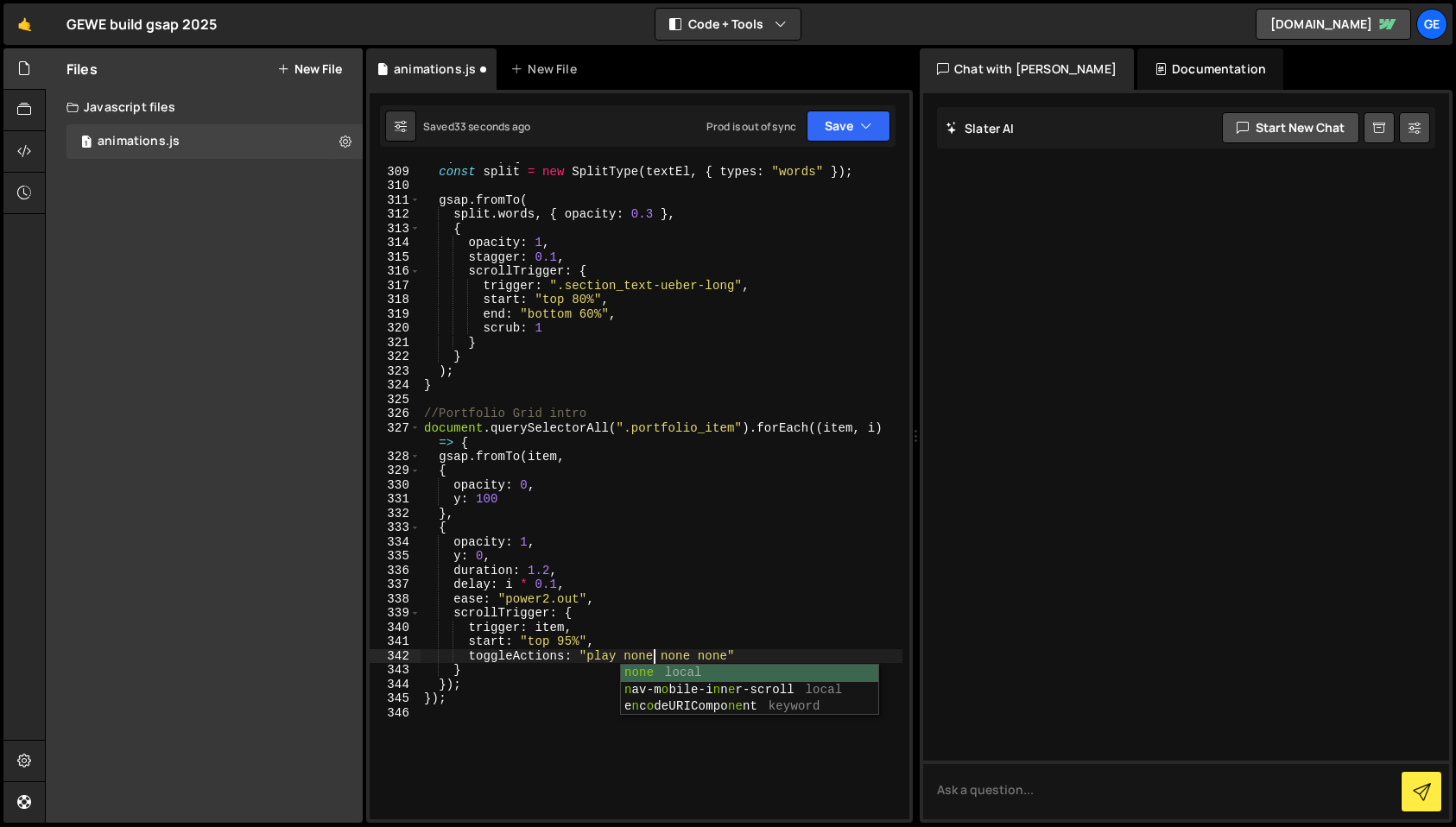
scroll to position [0, 16]
click at [612, 656] on div "if ( textEl ) { const split = new SplitType ( textEl , { types : "words" }) ; g…" at bounding box center [661, 492] width 482 height 685
click at [692, 656] on div "if ( textEl ) { const split = new SplitType ( textEl , { types : "words" }) ; g…" at bounding box center [661, 492] width 482 height 685
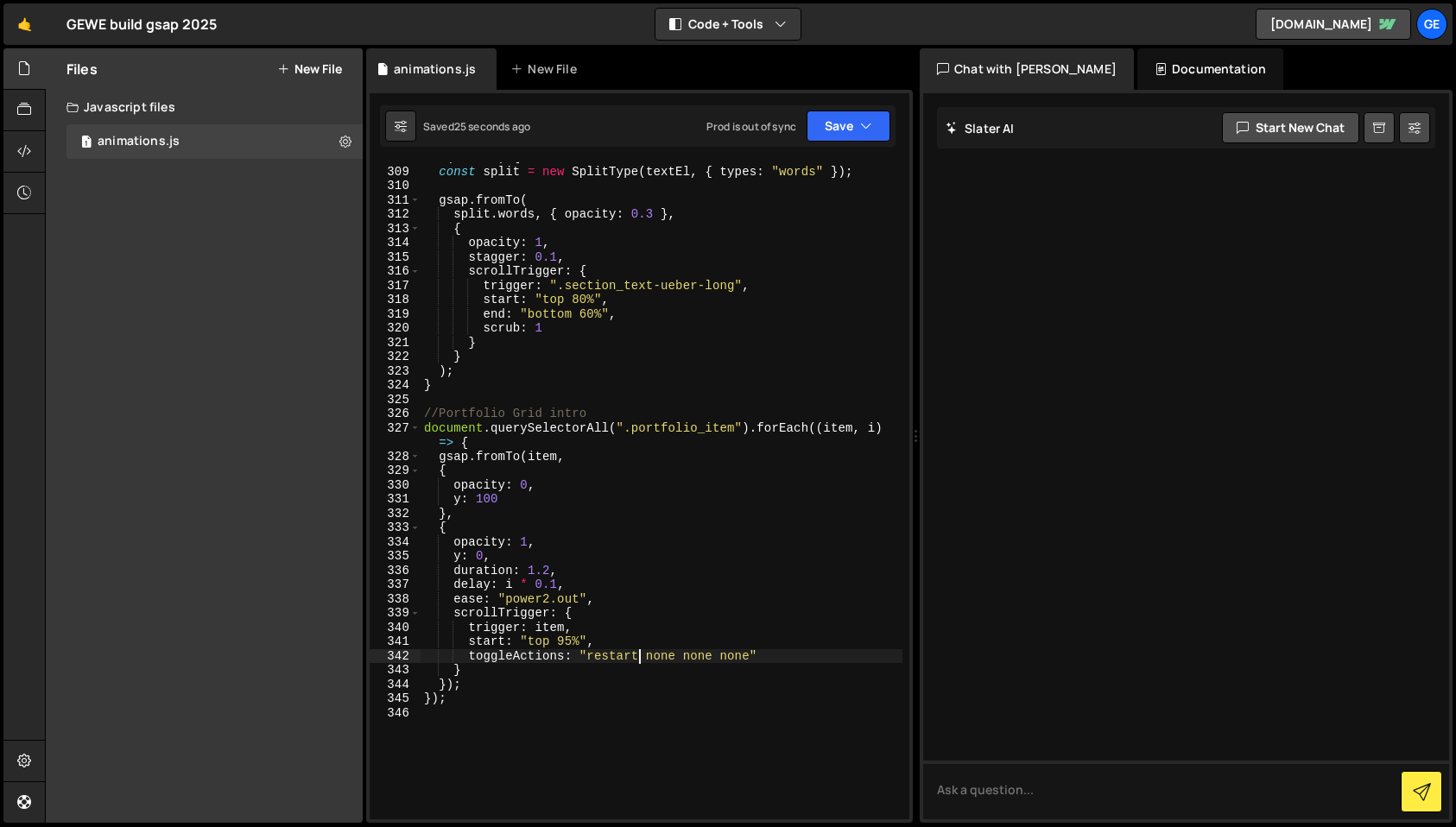
click at [692, 656] on div "if ( textEl ) { const split = new SplitType ( textEl , { types : "words" }) ; g…" at bounding box center [661, 492] width 482 height 685
click at [699, 658] on div "if ( textEl ) { const split = new SplitType ( textEl , { types : "words" }) ; g…" at bounding box center [661, 492] width 482 height 685
click at [463, 702] on div "if ( textEl ) { const split = new SplitType ( textEl , { types : "words" }) ; g…" at bounding box center [661, 492] width 482 height 685
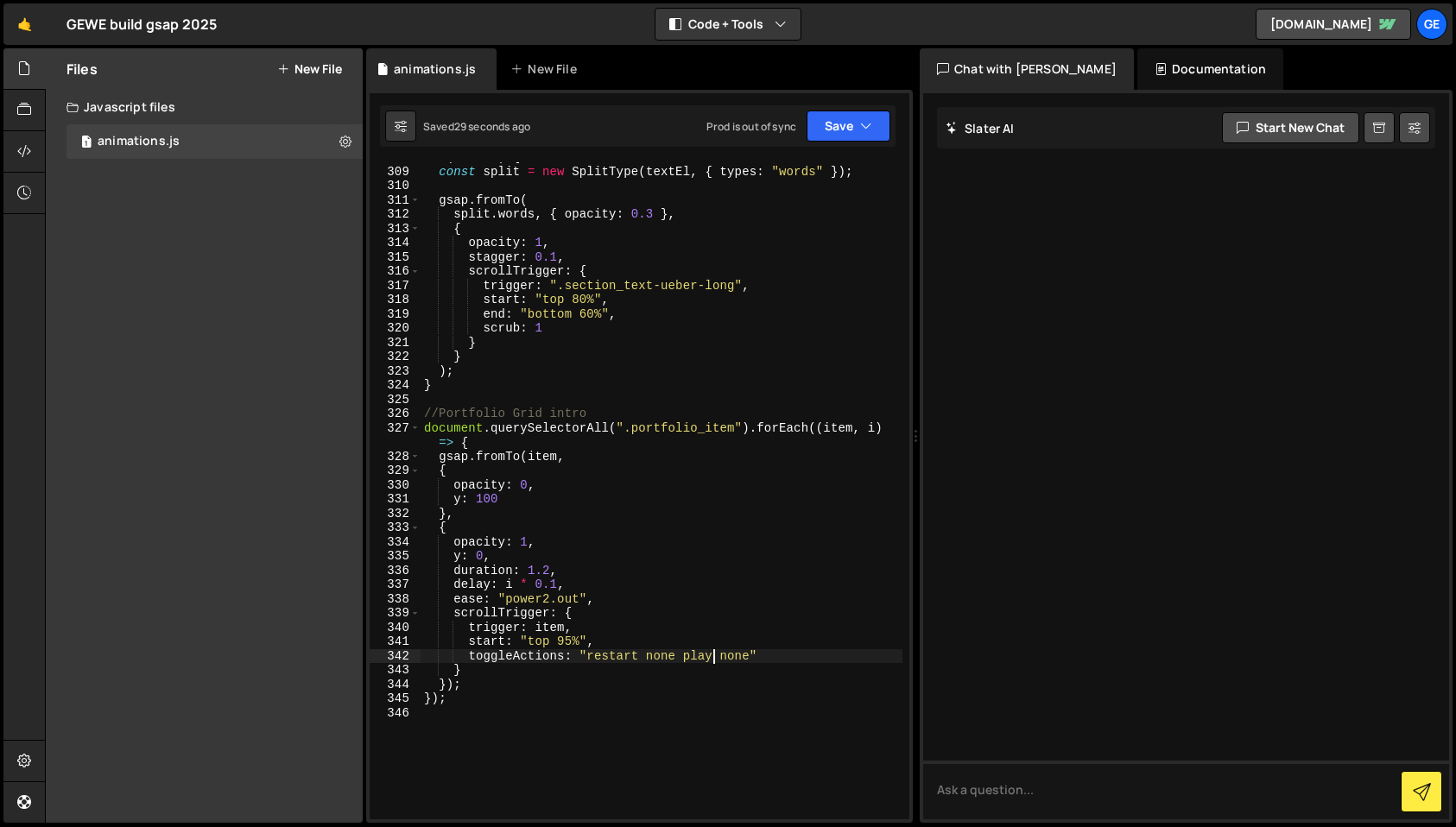
type textarea "});"
click at [449, 717] on div "if ( textEl ) { const split = new SplitType ( textEl , { types : "words" }) ; g…" at bounding box center [661, 492] width 482 height 685
drag, startPoint x: 512, startPoint y: 657, endPoint x: 765, endPoint y: 653, distance: 253.0
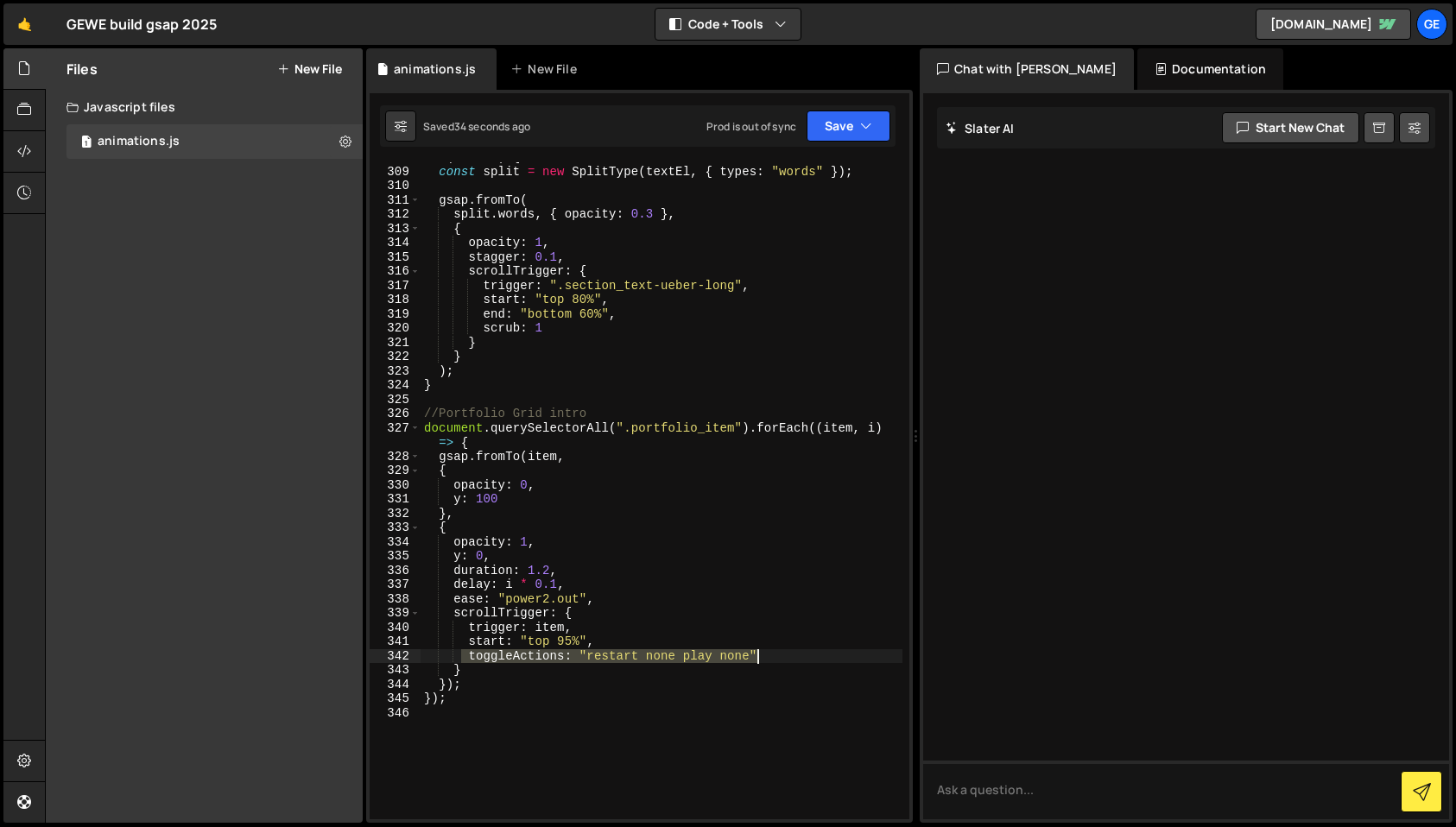
click at [765, 653] on div "if ( textEl ) { const split = new SplitType ( textEl , { types : "words" }) ; g…" at bounding box center [661, 492] width 482 height 685
type textarea "toggleActions: "restart none play none""
paste textarea
drag, startPoint x: 557, startPoint y: 584, endPoint x: 562, endPoint y: 601, distance: 17.7
click at [557, 584] on div "if ( textEl ) { const split = new SplitType ( textEl , { types : "words" }) ; g…" at bounding box center [661, 492] width 482 height 685
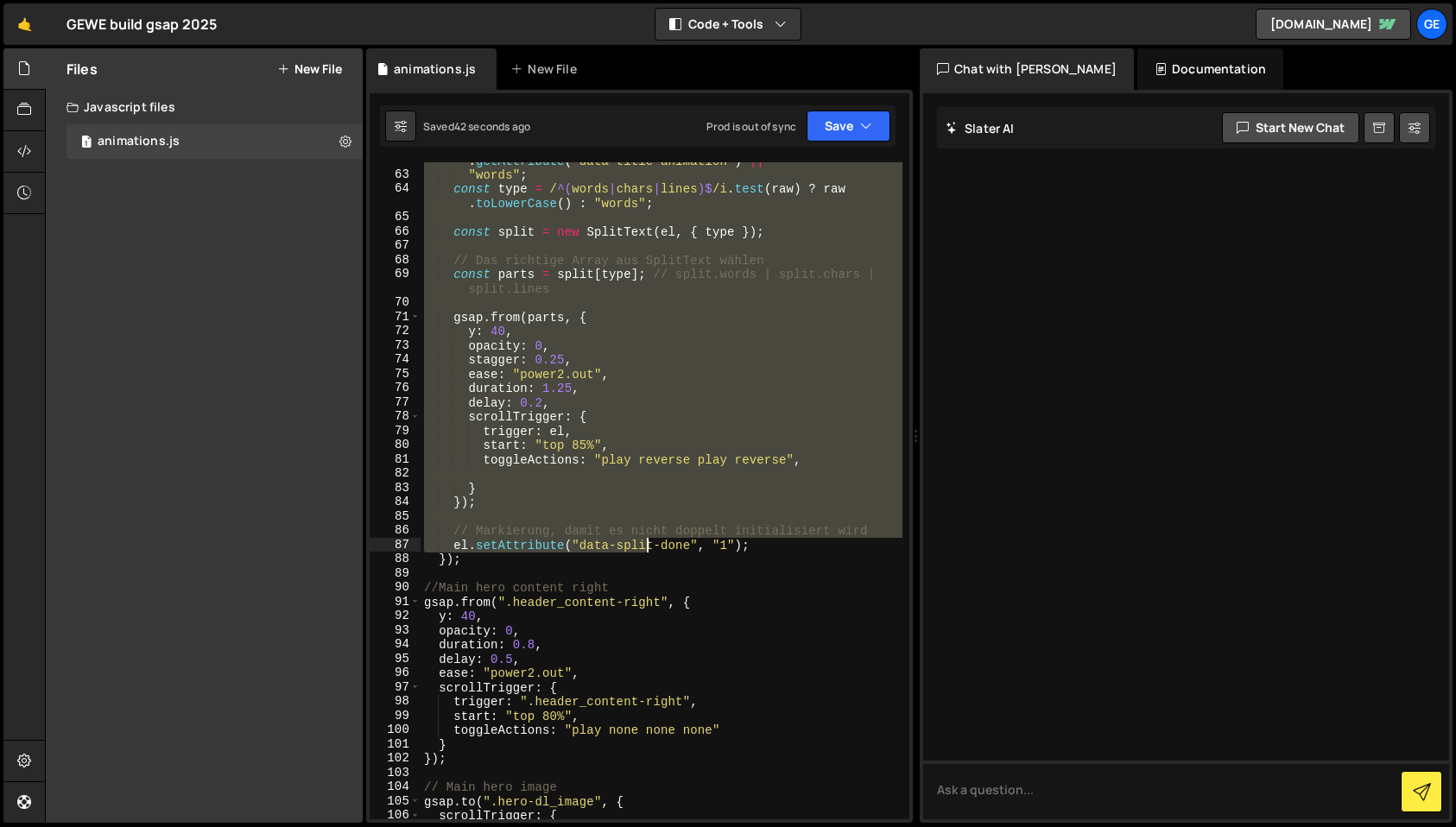
scroll to position [976, 0]
drag, startPoint x: 426, startPoint y: 387, endPoint x: 645, endPoint y: 554, distance: 275.4
click at [645, 554] on div "const raw = el . getAttribute ( "title-animation" ) || el . getAttribute ( "dat…" at bounding box center [661, 490] width 482 height 700
type textarea "el.setAttribute("data-split-done", "1"); });"
paste textarea
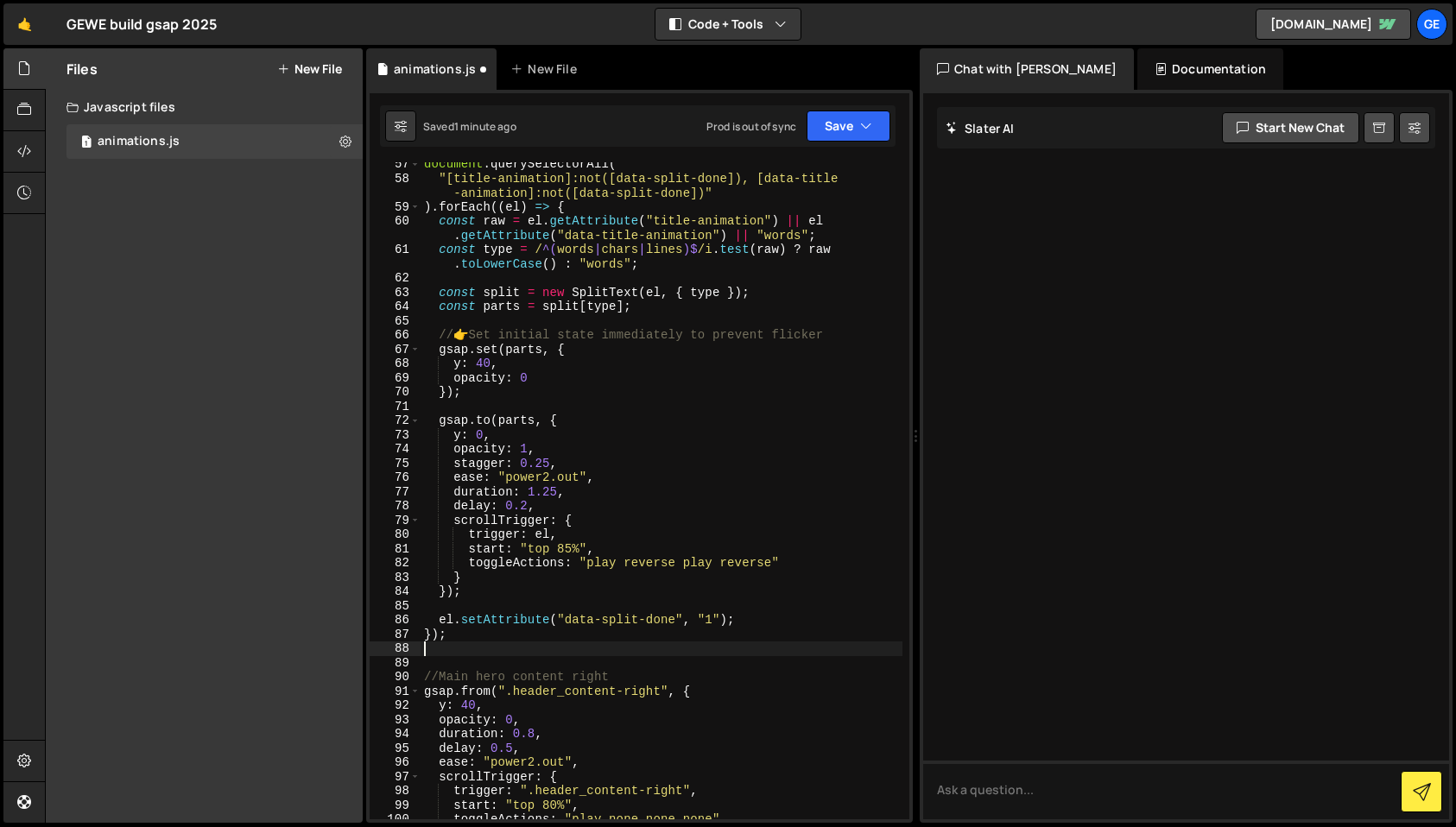
scroll to position [853, 0]
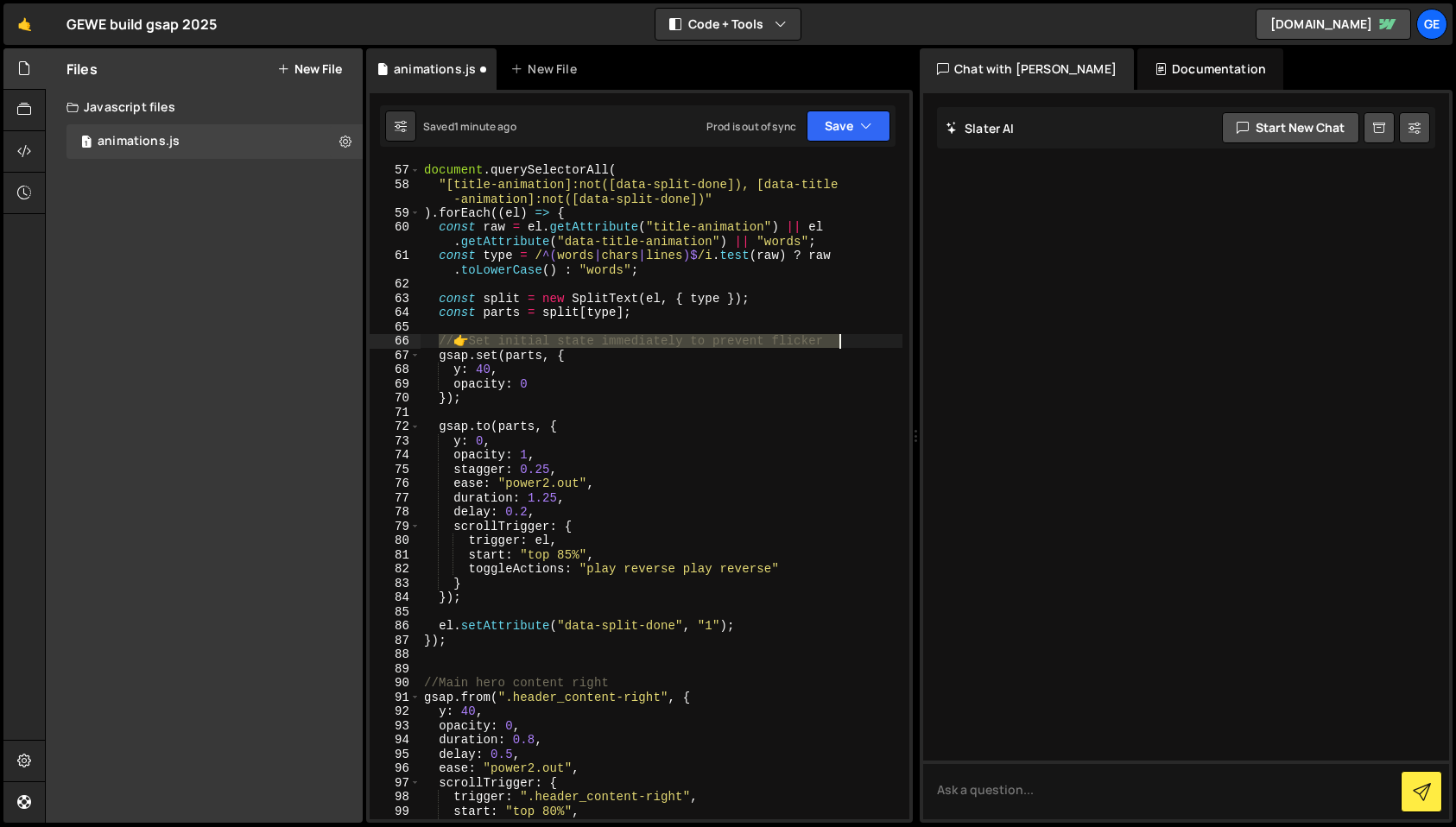
drag, startPoint x: 440, startPoint y: 342, endPoint x: 851, endPoint y: 337, distance: 411.0
click at [851, 337] on div "document . querySelectorAll ( "[title-animation]:not([data-split-done]), [data-…" at bounding box center [661, 491] width 482 height 685
type textarea "// 👉 Set initial state immediately to prevent flicker"
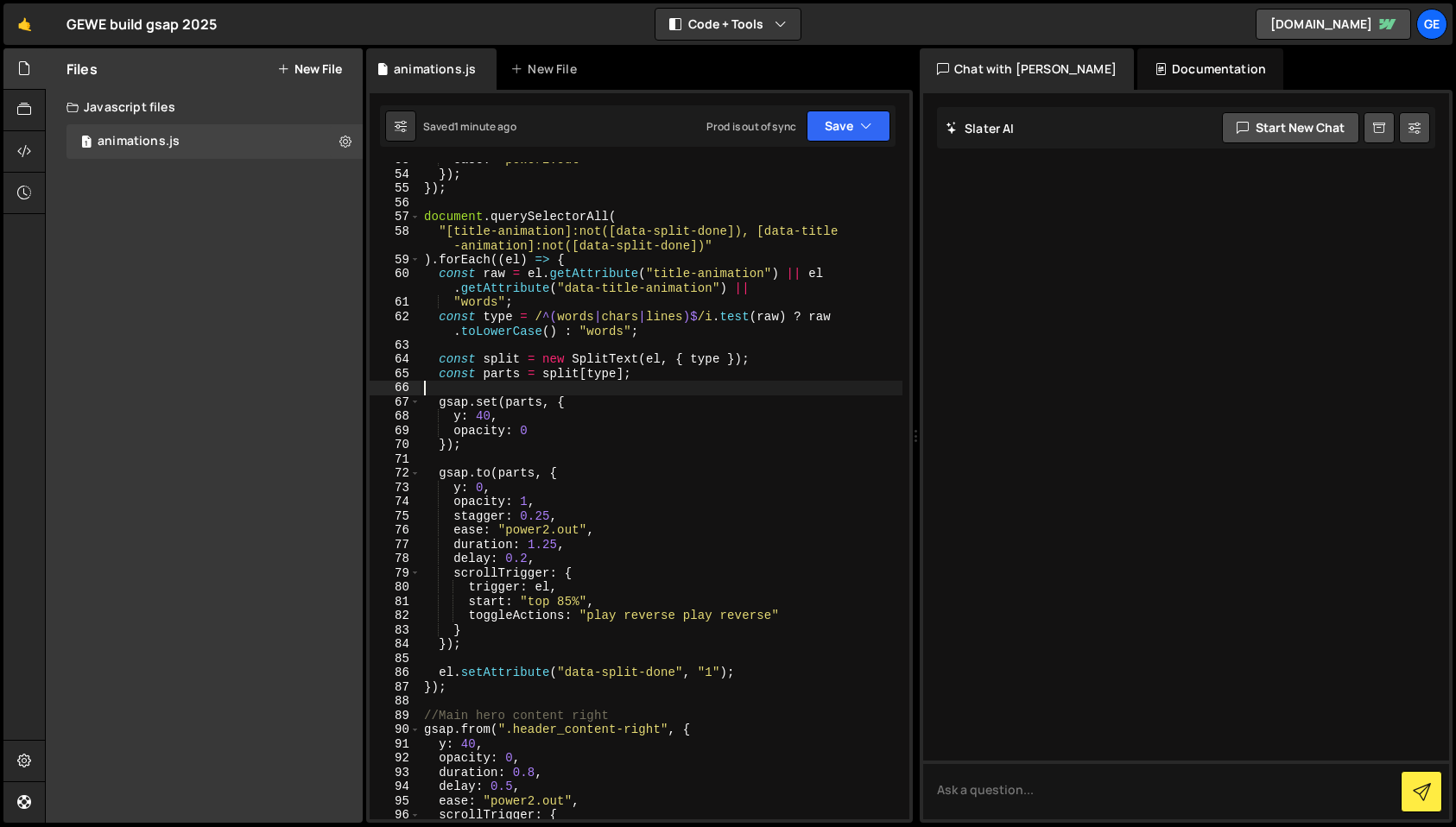
scroll to position [807, 0]
click at [632, 303] on div "ease : "power2.out" }) ; }) ; document . querySelectorAll ( "[title-animation]:…" at bounding box center [661, 495] width 482 height 685
type textarea ""words";"
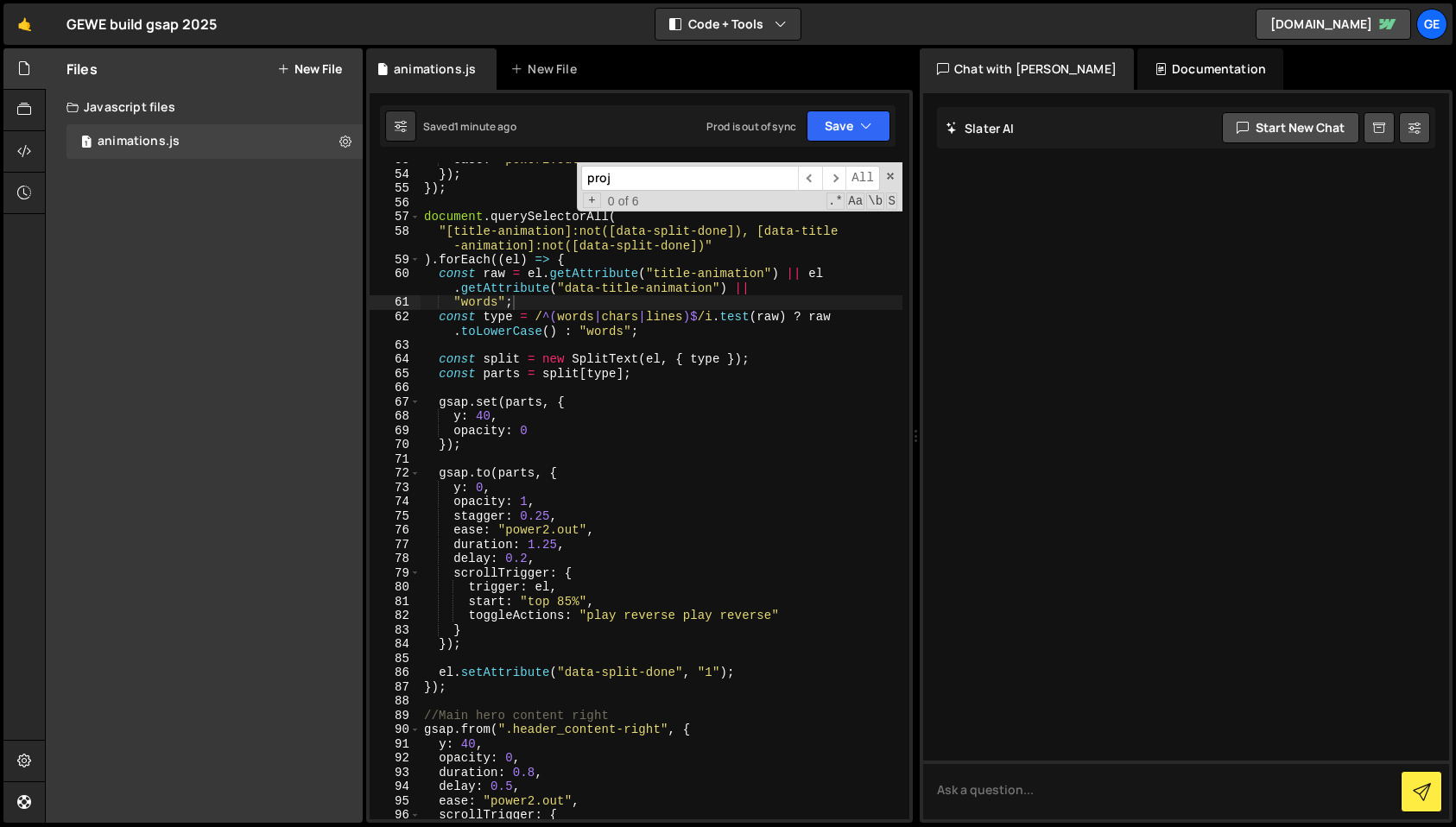
paste input "home-hero_display-text"
type input "home-hero_display-text"
